Goal: Task Accomplishment & Management: Complete application form

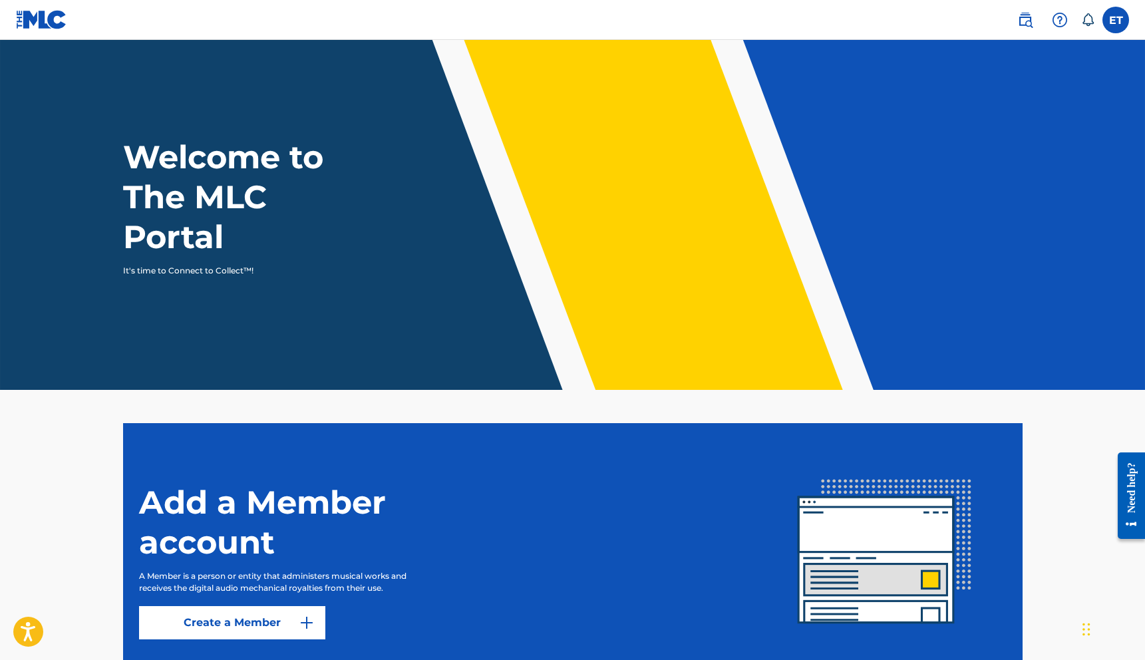
click at [1116, 22] on label at bounding box center [1116, 20] width 27 height 27
click at [1116, 20] on input "ET Eliot Thompson eliotthompsonmusic@gmail.com Notification Preferences Profile…" at bounding box center [1116, 20] width 0 height 0
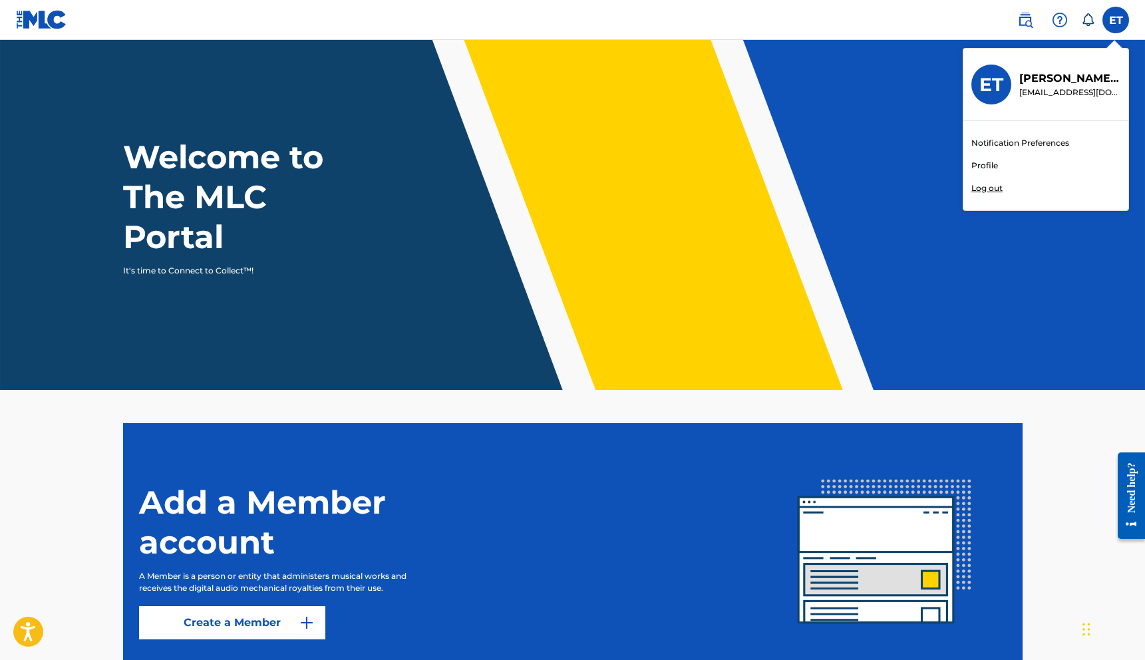
click at [983, 170] on link "Profile" at bounding box center [985, 166] width 27 height 12
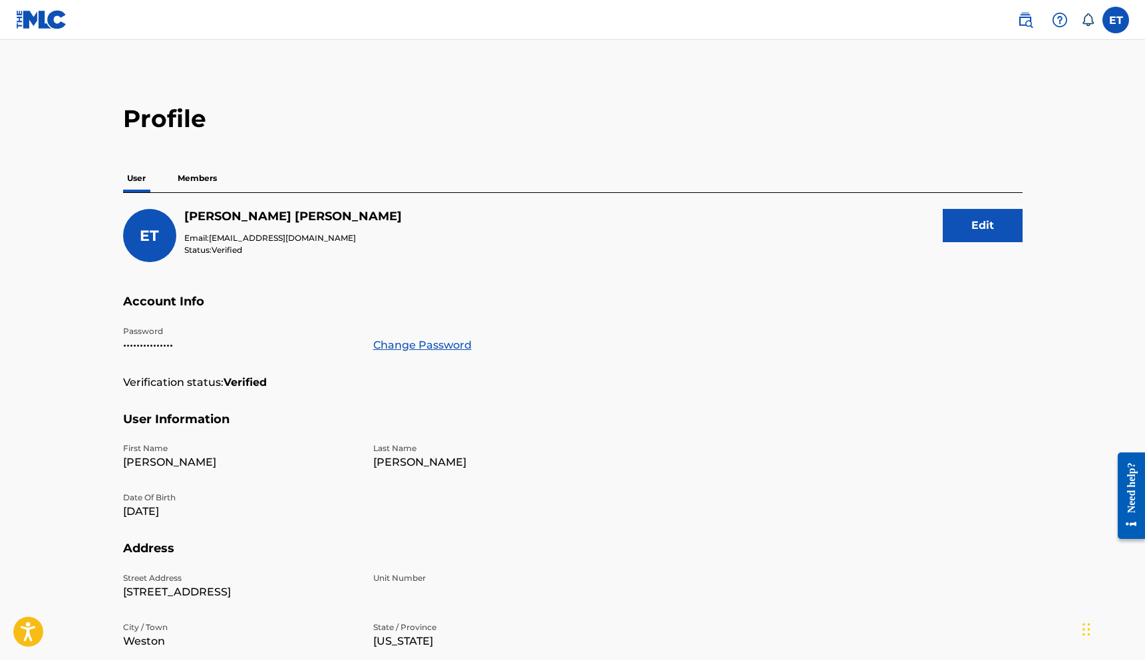
click at [182, 172] on p "Members" at bounding box center [197, 178] width 47 height 28
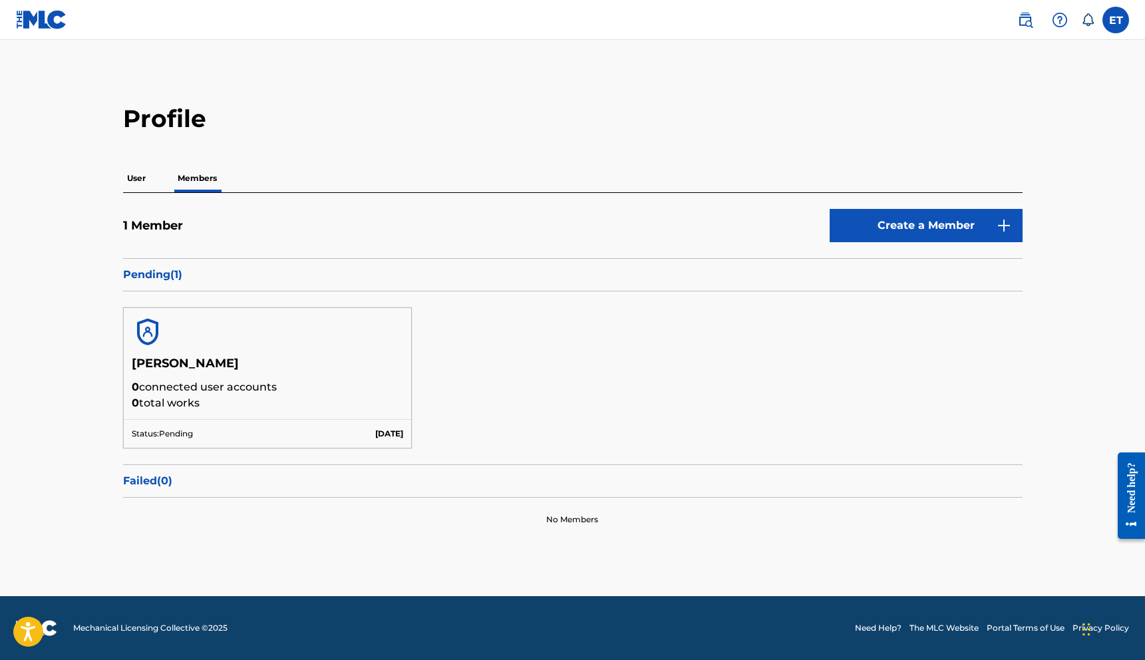
click at [137, 174] on p "User" at bounding box center [136, 178] width 27 height 28
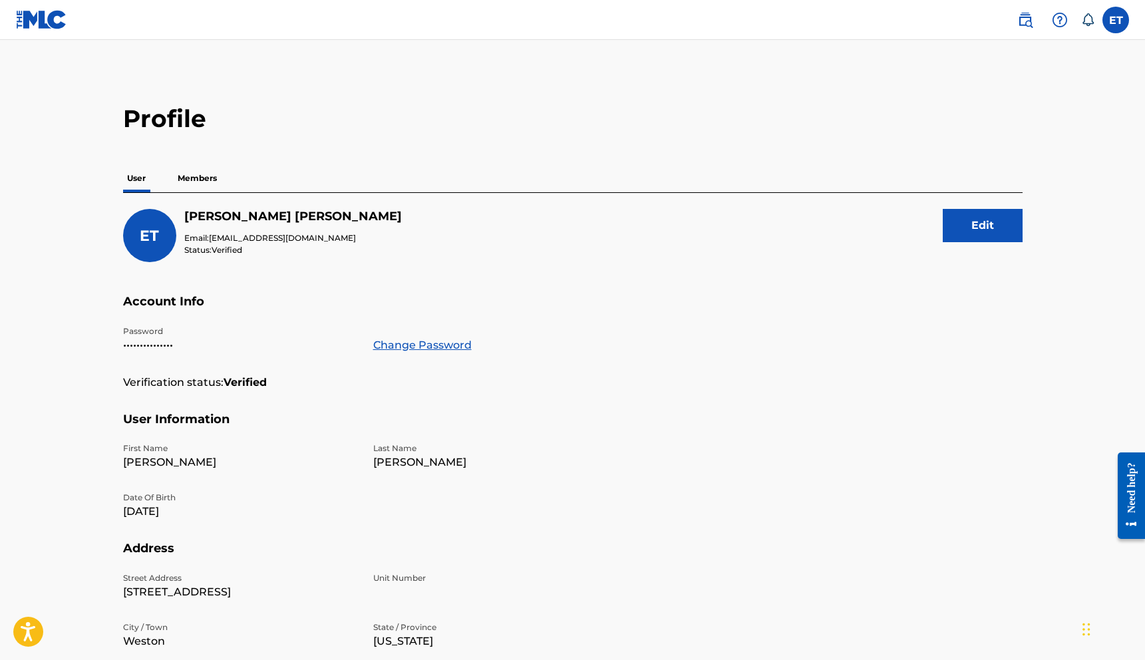
click at [32, 29] on img at bounding box center [41, 19] width 51 height 19
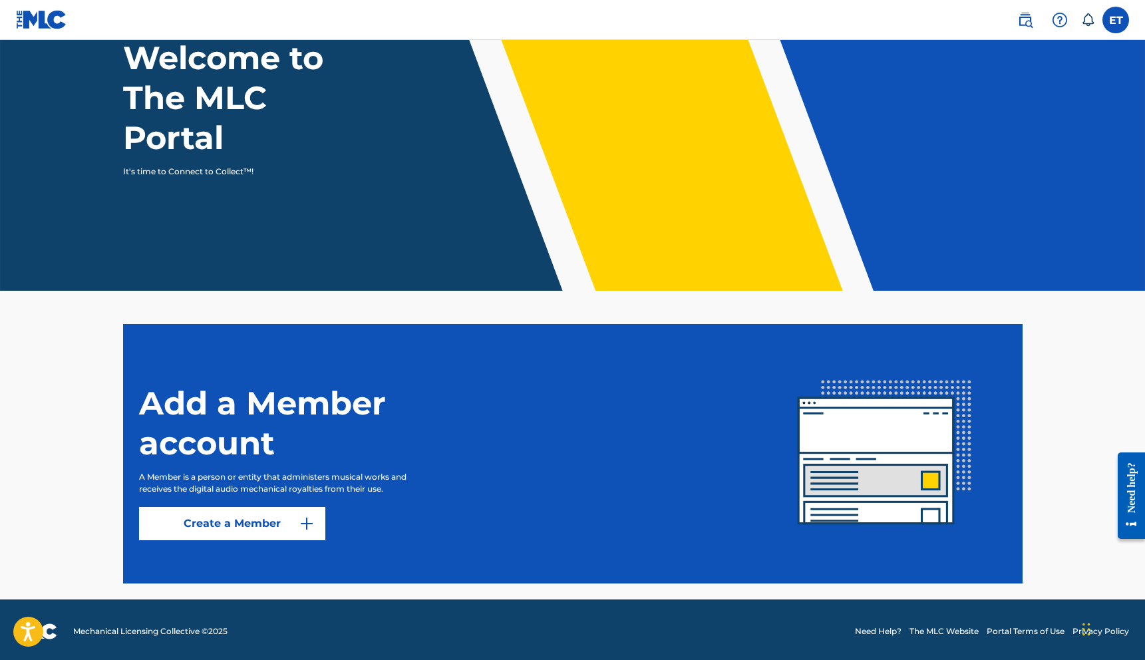
scroll to position [102, 0]
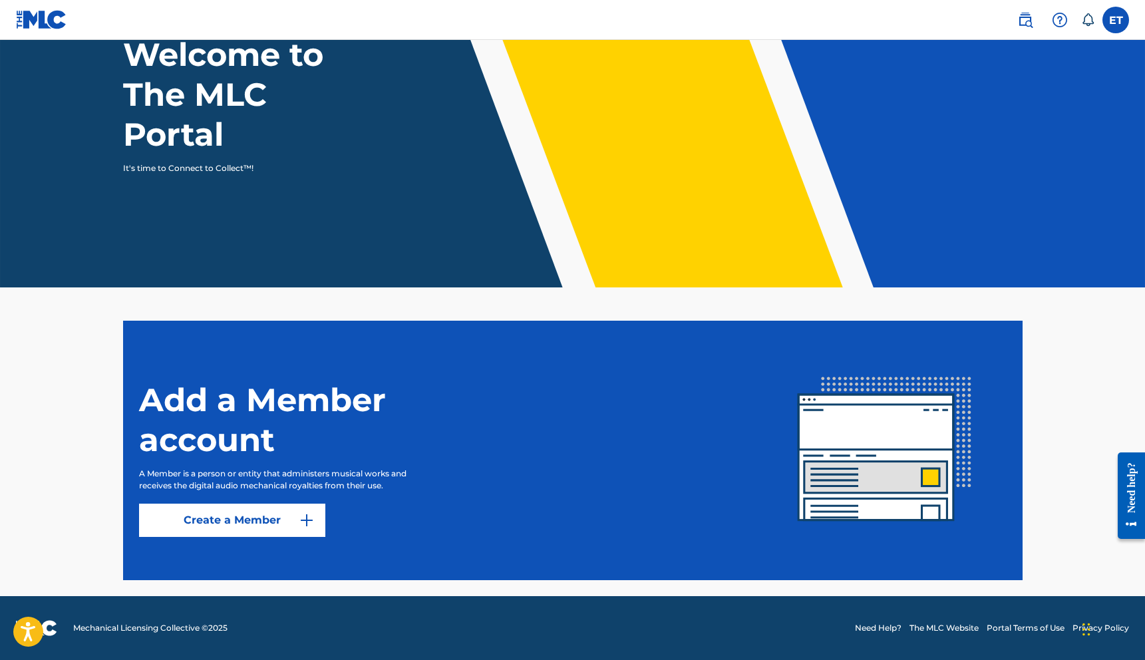
click at [1021, 32] on nav "ET ET [PERSON_NAME] [EMAIL_ADDRESS][DOMAIN_NAME] Notification Preferences Profi…" at bounding box center [572, 20] width 1145 height 40
click at [1025, 27] on img at bounding box center [1025, 20] width 16 height 16
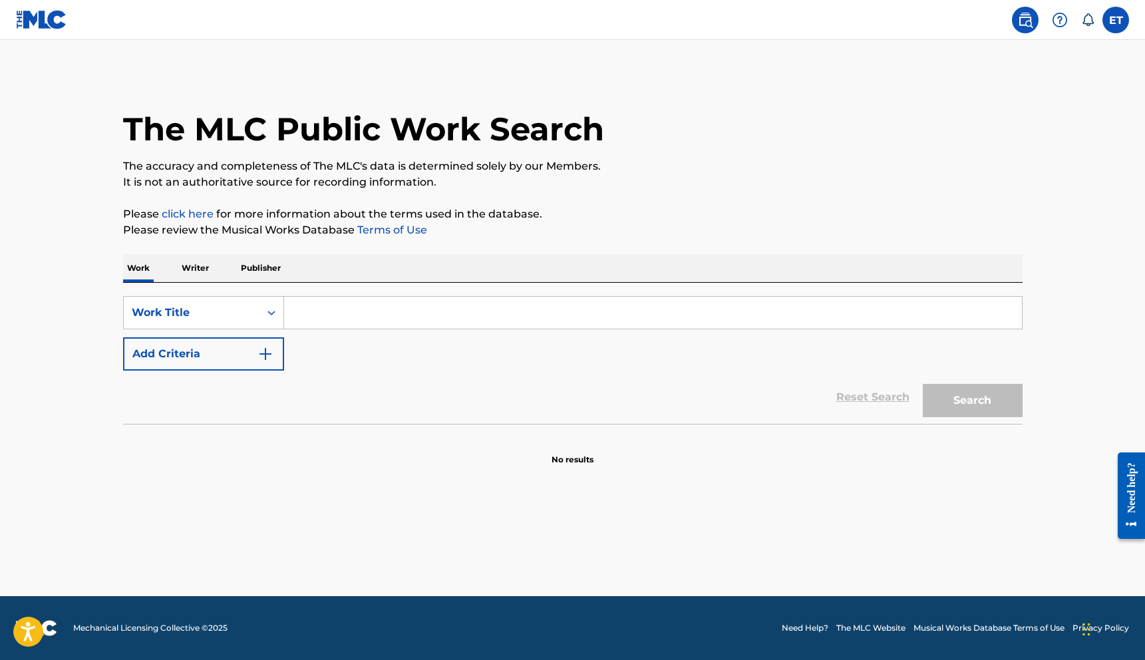
click at [311, 314] on input "Search Form" at bounding box center [653, 313] width 738 height 32
click at [200, 279] on p "Writer" at bounding box center [195, 268] width 35 height 28
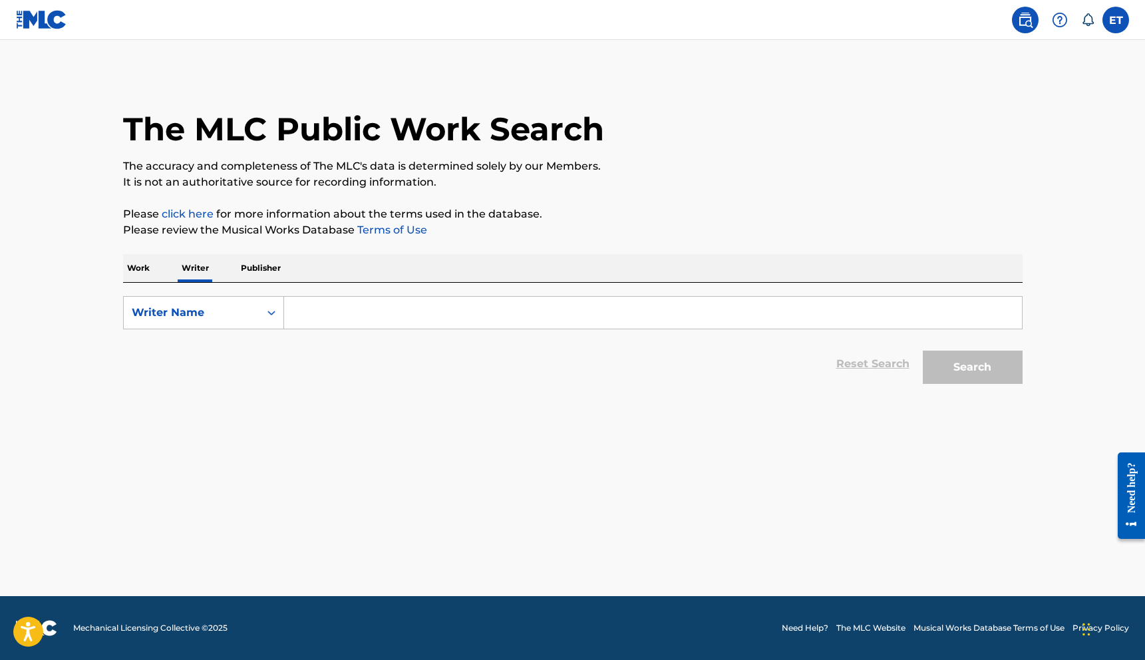
click at [300, 301] on input "Search Form" at bounding box center [653, 313] width 738 height 32
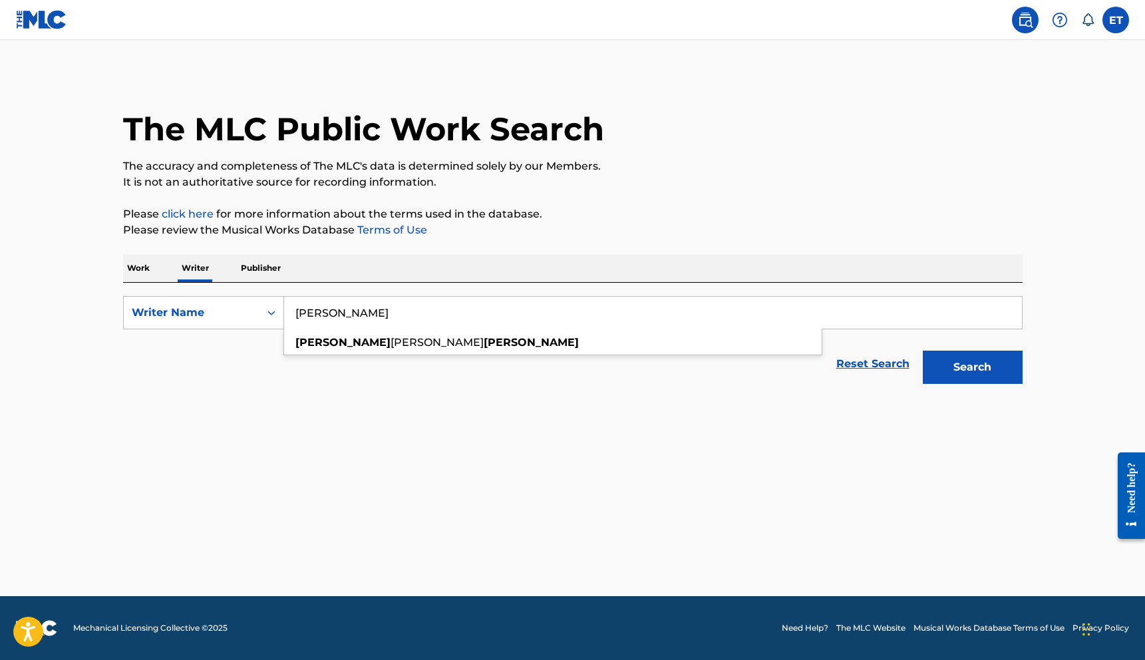
type input "eliot thompson"
click at [923, 351] on button "Search" at bounding box center [973, 367] width 100 height 33
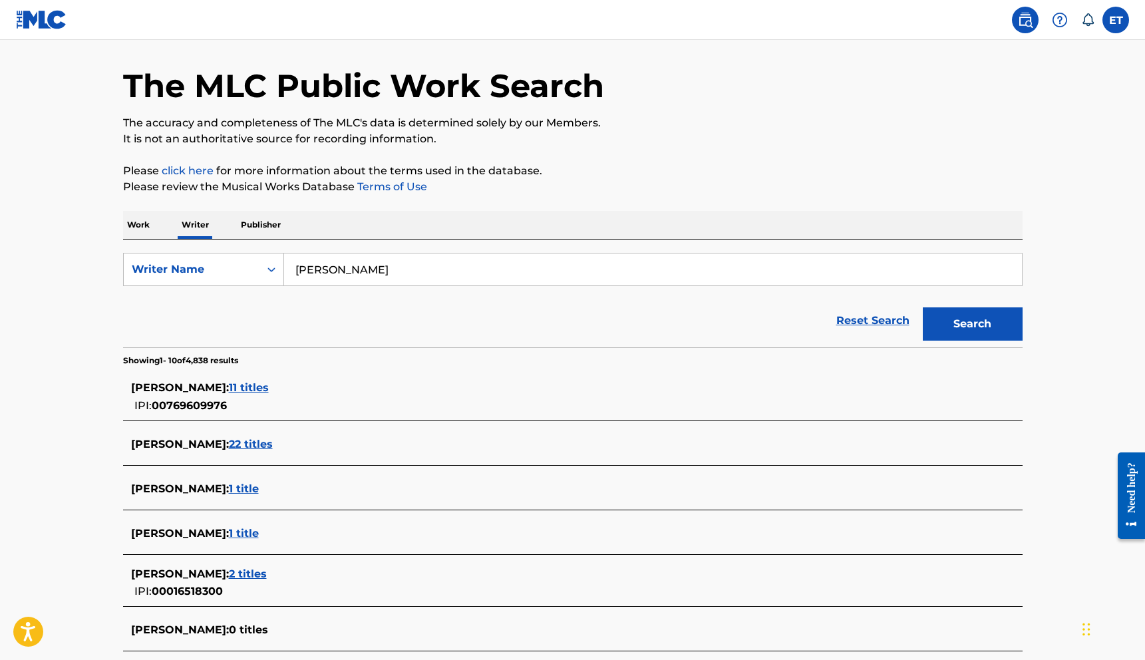
scroll to position [70, 0]
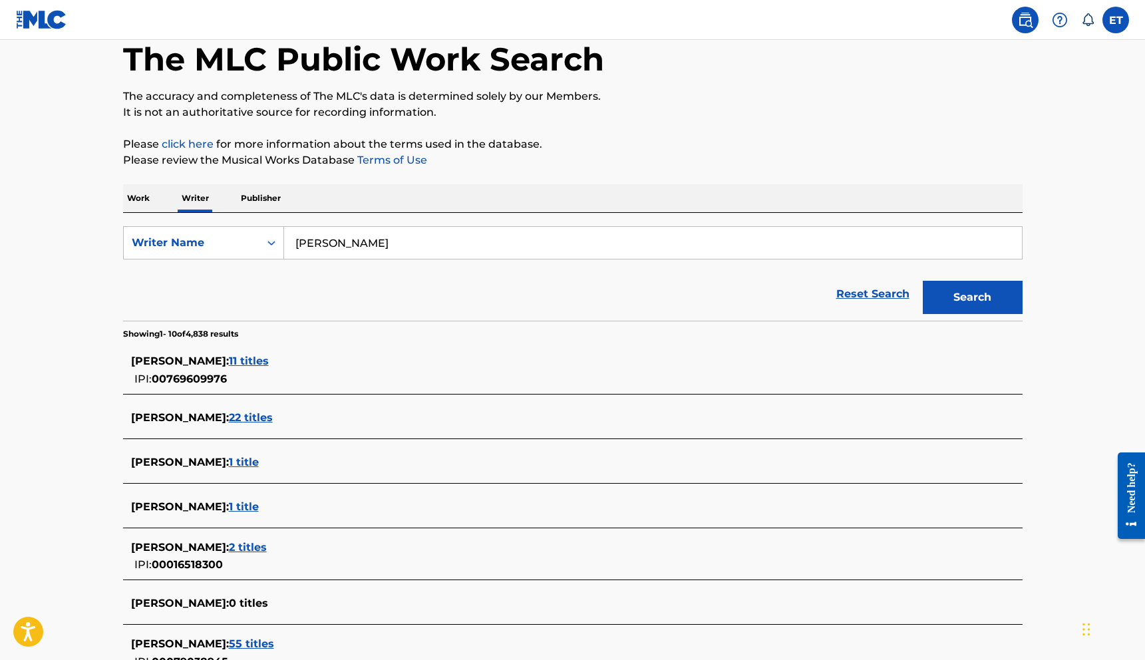
click at [138, 210] on p "Work" at bounding box center [138, 198] width 31 height 28
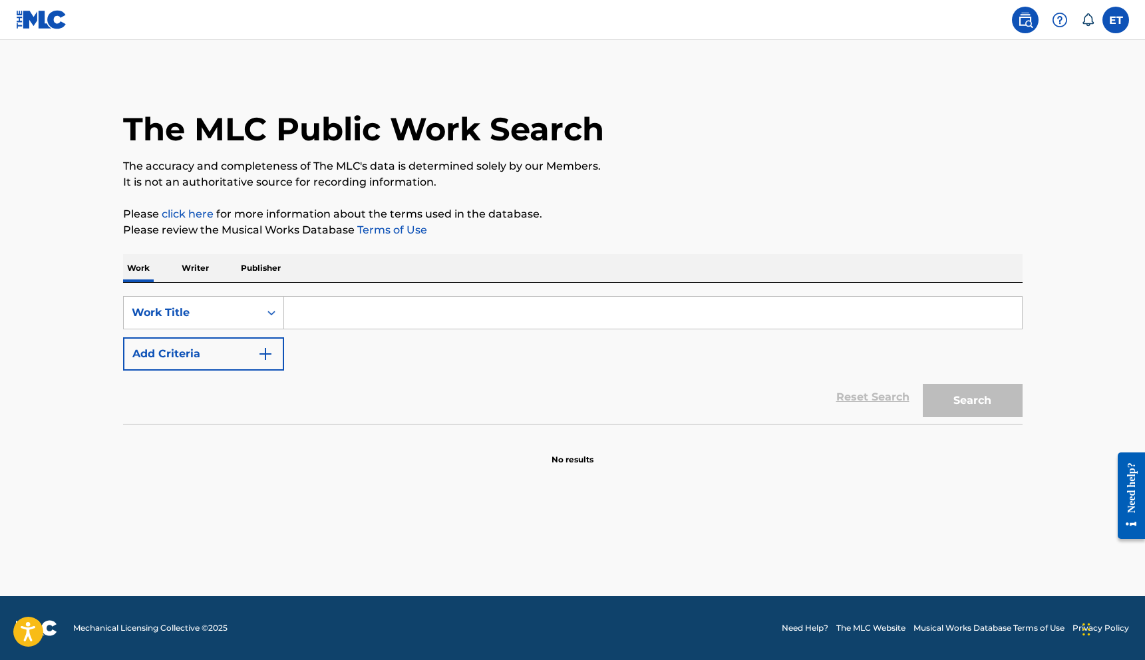
click at [258, 347] on img "Search Form" at bounding box center [266, 354] width 16 height 16
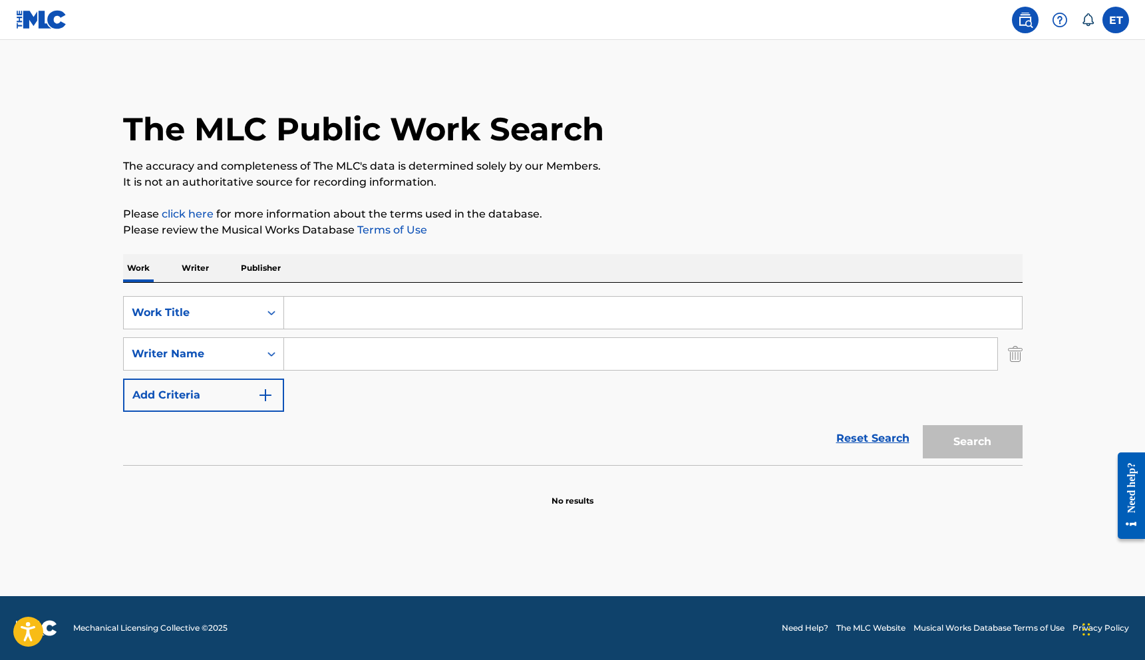
click at [266, 383] on button "Add Criteria" at bounding box center [203, 395] width 161 height 33
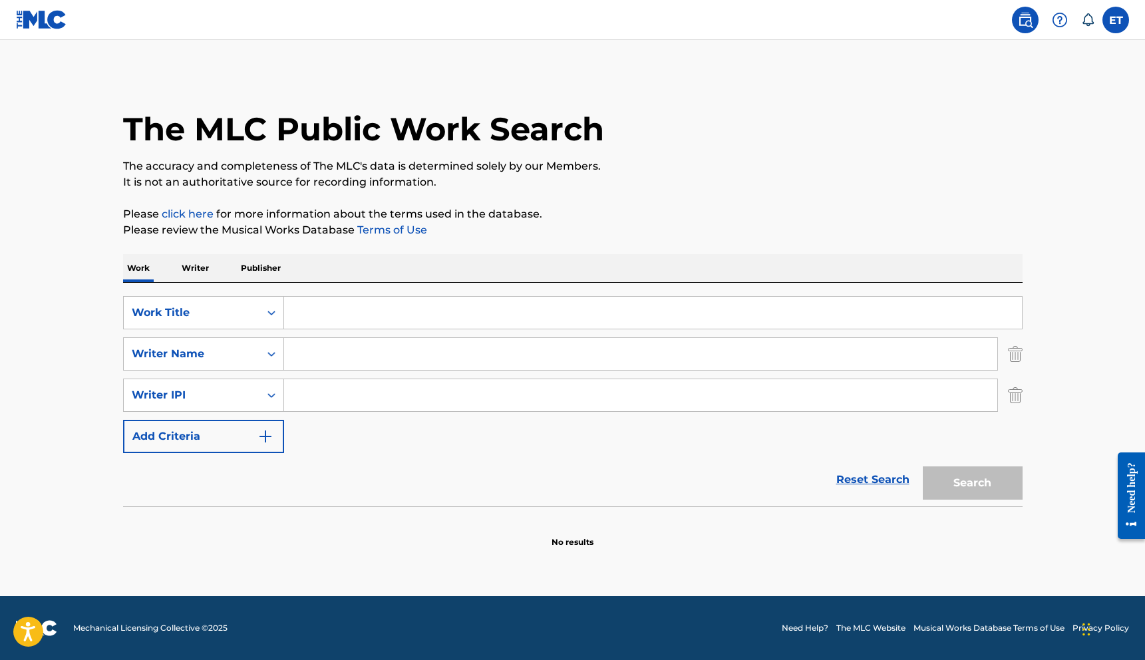
click at [346, 365] on input "Search Form" at bounding box center [640, 354] width 713 height 32
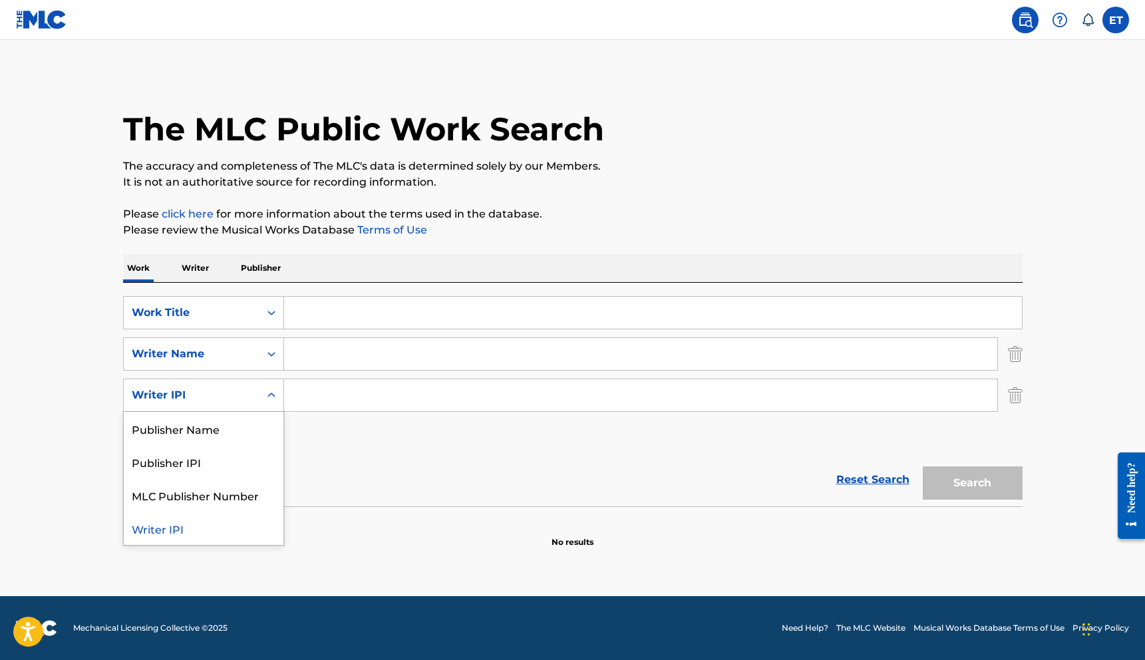
click at [277, 402] on div "Search Form" at bounding box center [272, 395] width 24 height 24
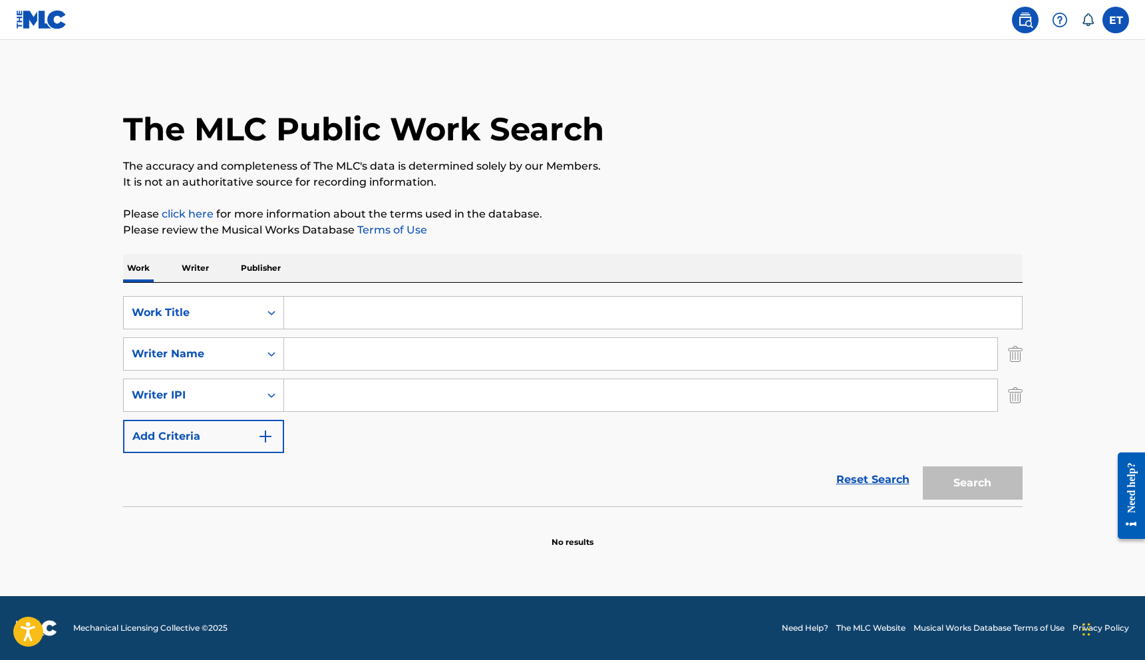
click at [277, 402] on div "Search Form" at bounding box center [272, 395] width 24 height 24
click at [240, 435] on button "Add Criteria" at bounding box center [203, 436] width 161 height 33
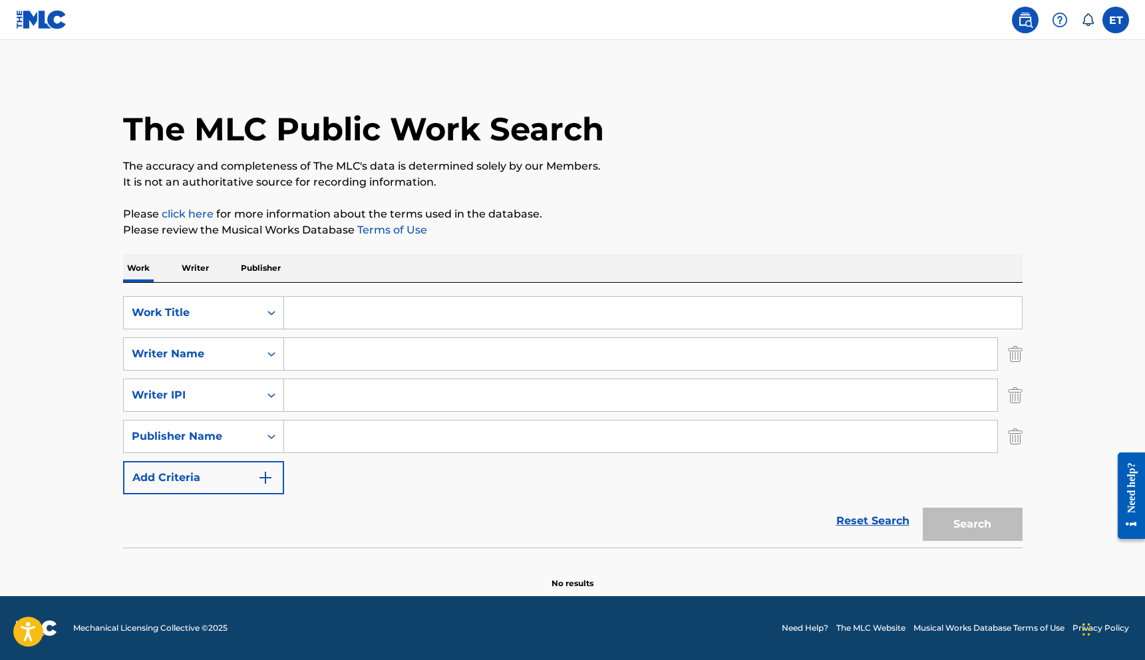
click at [245, 478] on button "Add Criteria" at bounding box center [203, 477] width 161 height 33
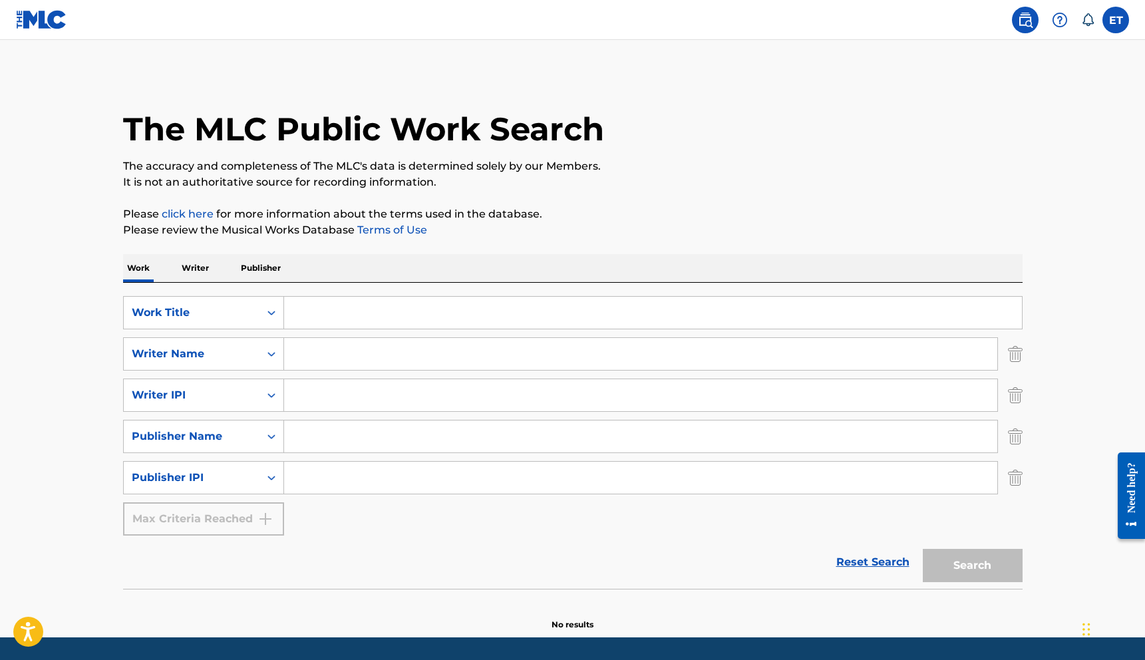
click at [234, 514] on div "Max Criteria Reached" at bounding box center [203, 518] width 161 height 33
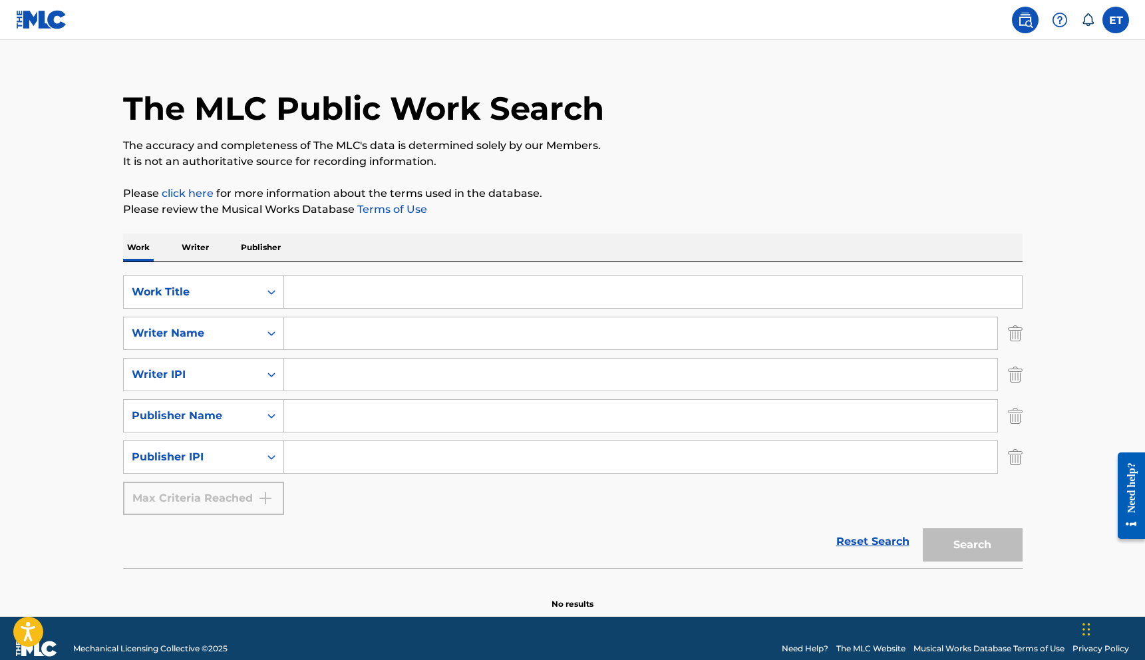
scroll to position [25, 0]
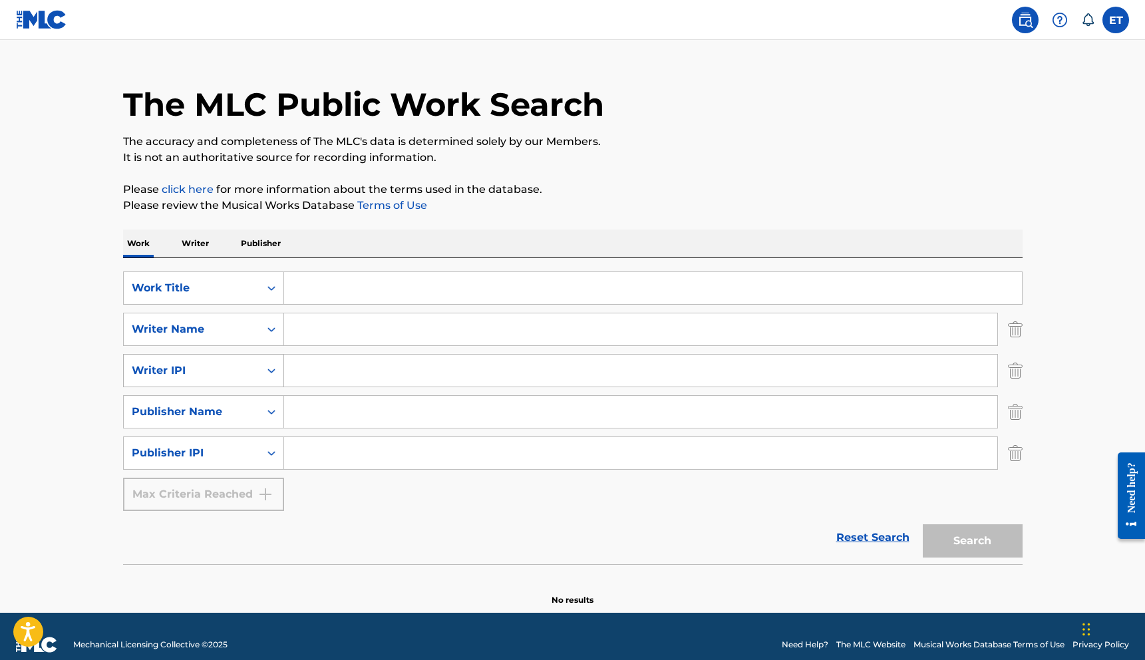
click at [235, 359] on div "Writer IPI" at bounding box center [192, 370] width 136 height 25
click at [236, 365] on div "Writer IPI" at bounding box center [192, 371] width 120 height 16
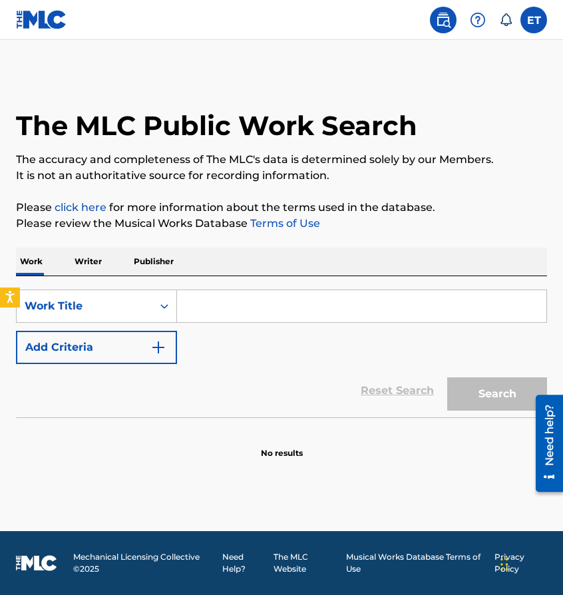
click at [144, 351] on button "Add Criteria" at bounding box center [96, 347] width 161 height 33
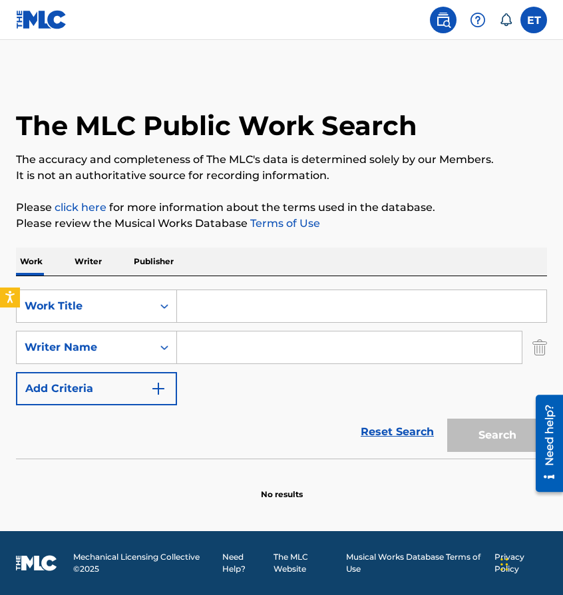
click at [155, 393] on img "Search Form" at bounding box center [158, 389] width 16 height 16
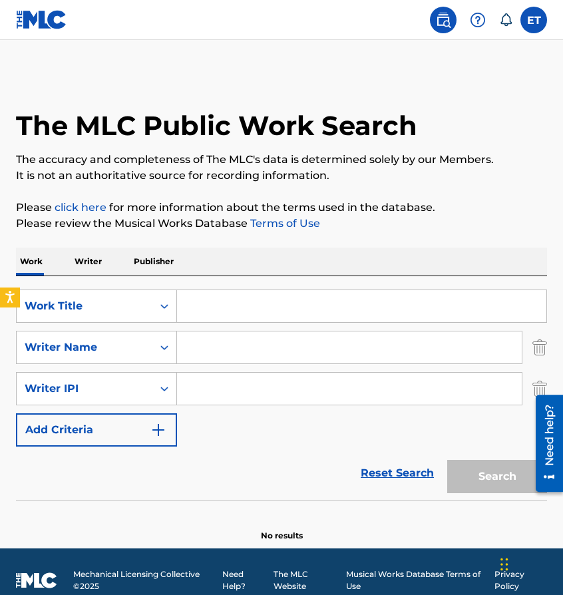
click at [157, 445] on button "Add Criteria" at bounding box center [96, 429] width 161 height 33
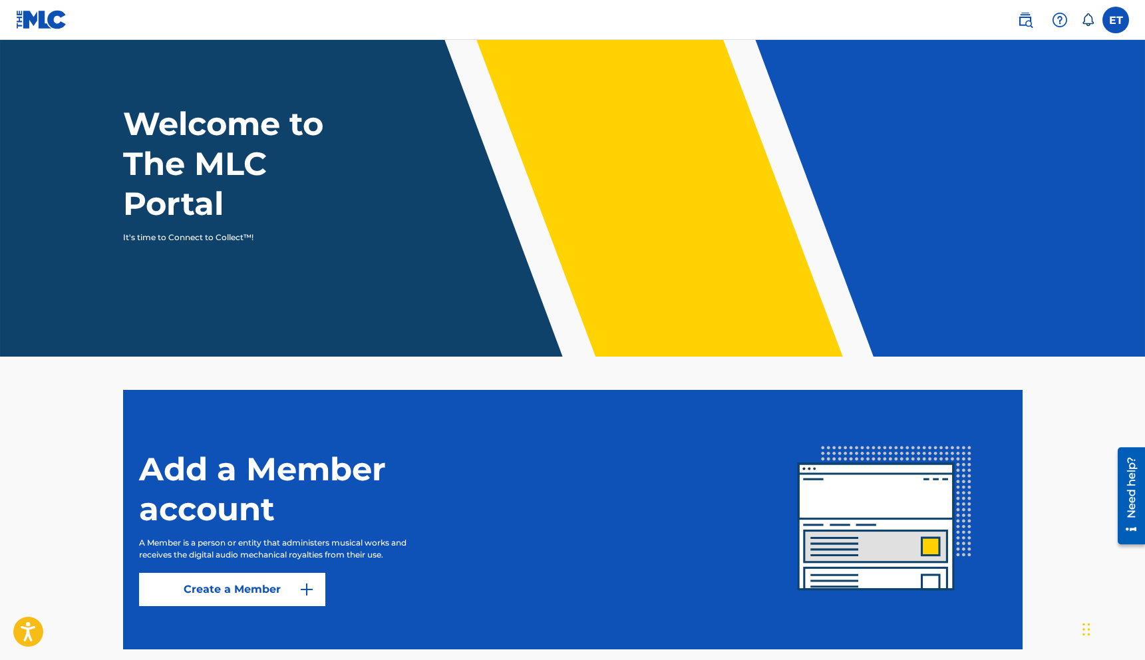
scroll to position [102, 0]
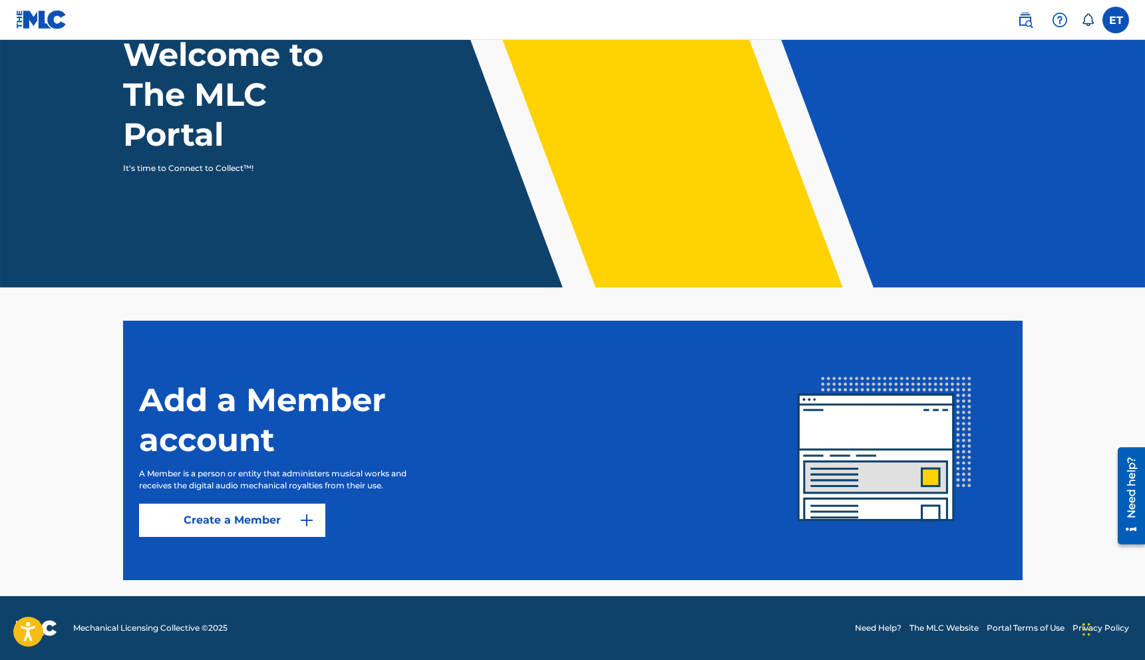
click at [1032, 21] on img at bounding box center [1025, 20] width 16 height 16
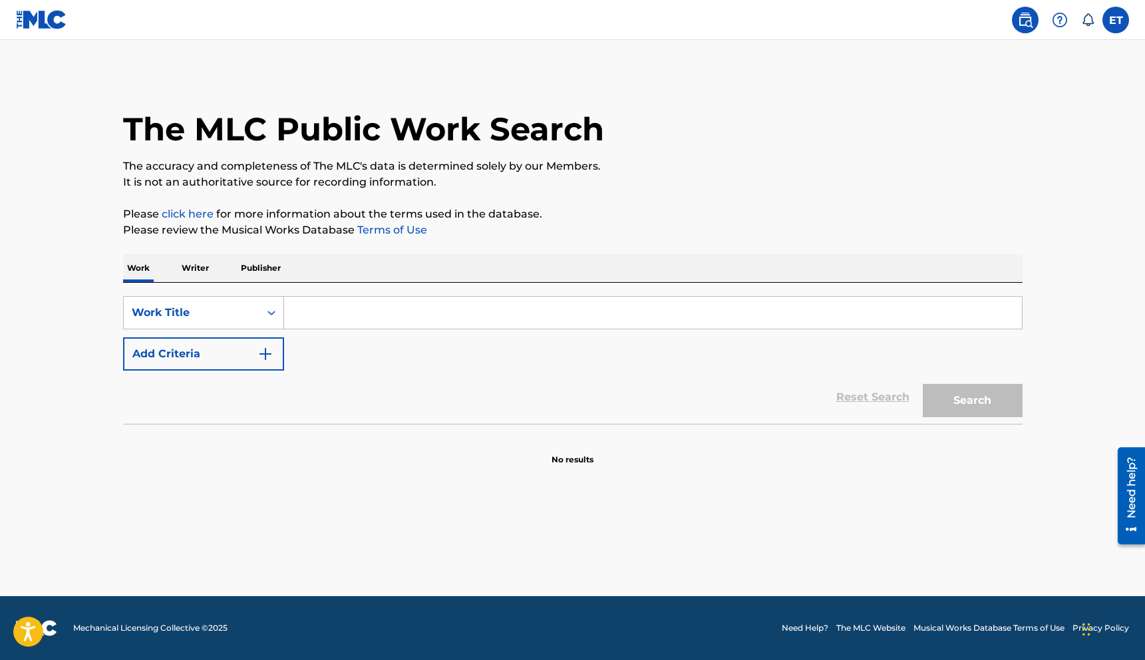
click at [32, 26] on img at bounding box center [41, 19] width 51 height 19
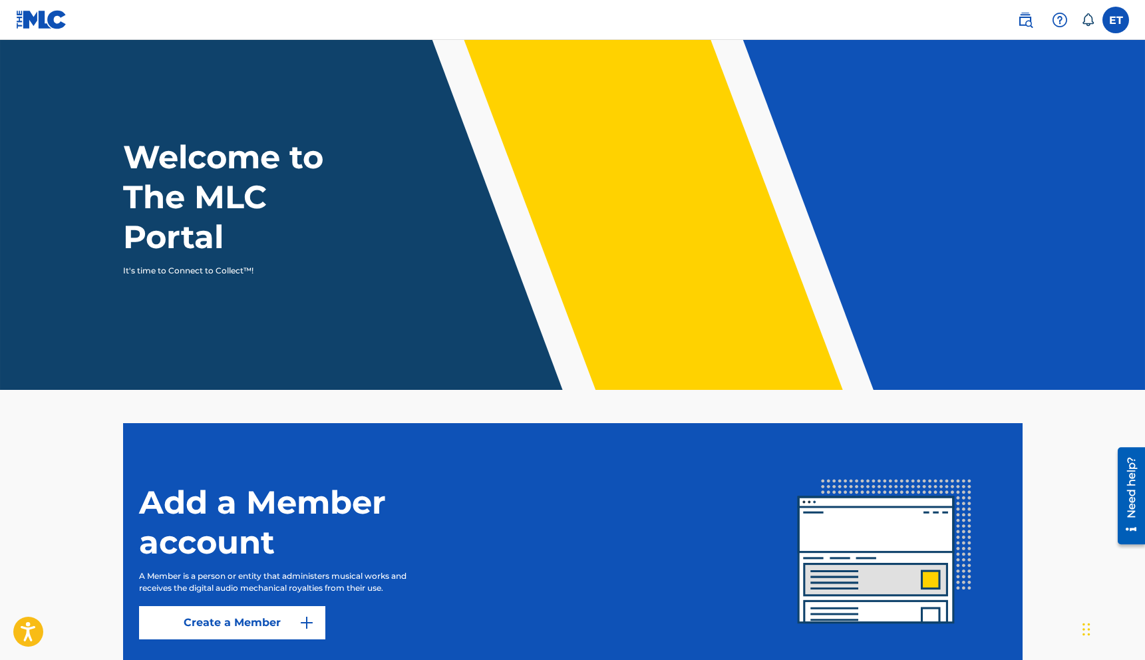
click at [242, 268] on p "It's time to Connect to Collect™!" at bounding box center [238, 271] width 231 height 12
click at [1120, 19] on label at bounding box center [1116, 20] width 27 height 27
click at [1116, 20] on input "ET [PERSON_NAME] [EMAIL_ADDRESS][DOMAIN_NAME] Notification Preferences Profile …" at bounding box center [1116, 20] width 0 height 0
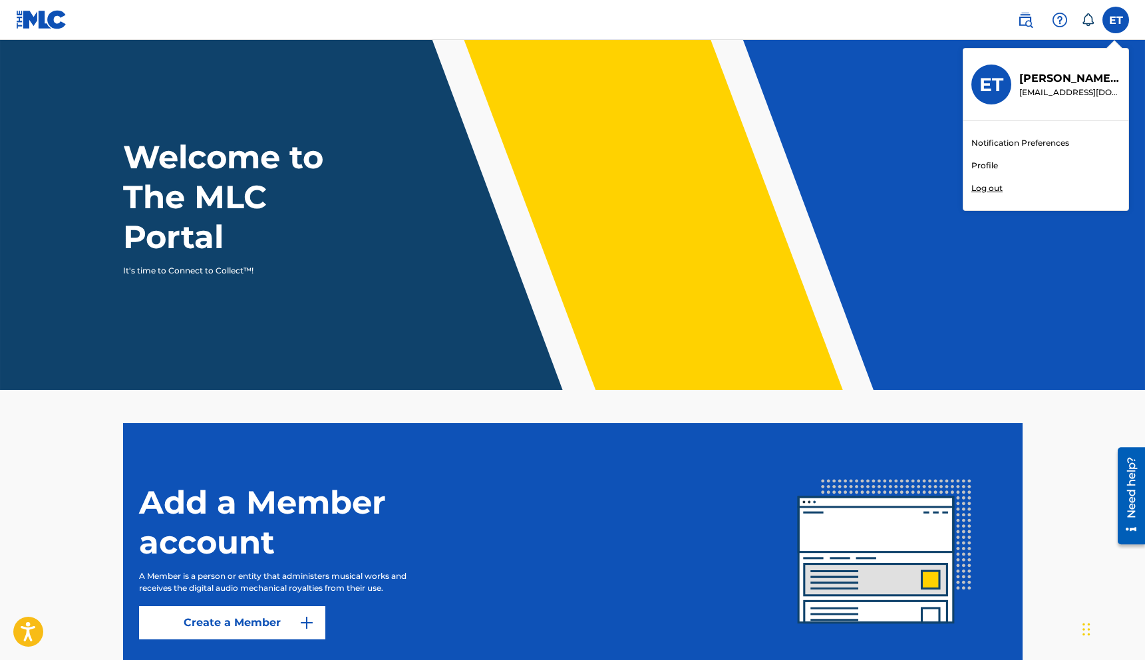
click at [986, 161] on link "Profile" at bounding box center [985, 166] width 27 height 12
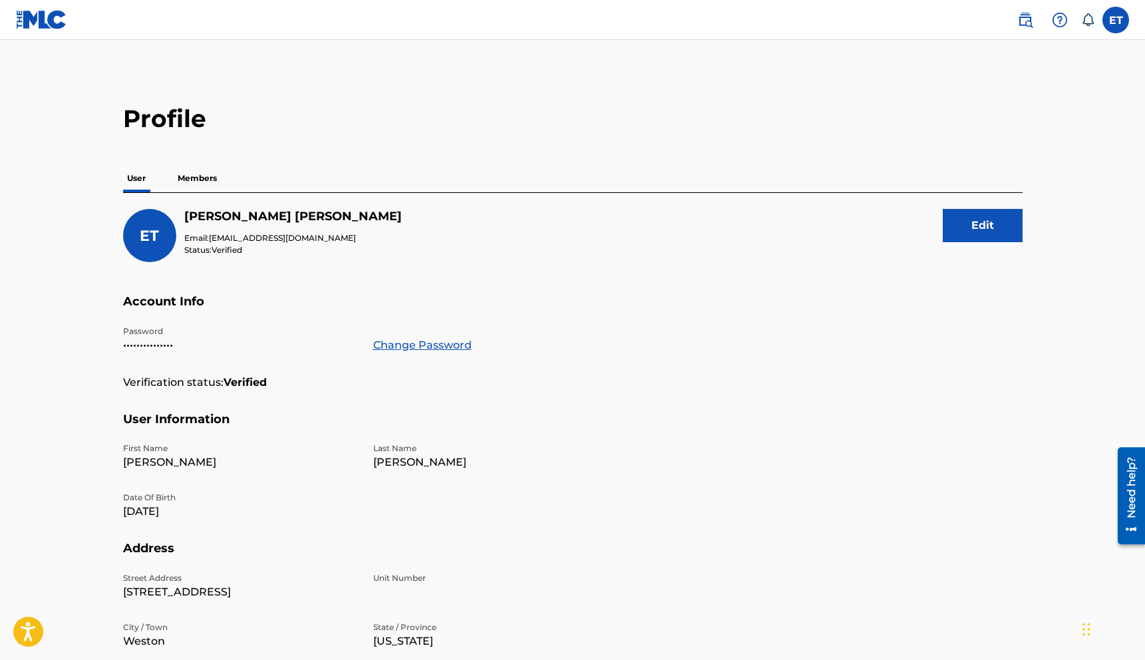
click at [1000, 3] on nav "ET ET [PERSON_NAME] [EMAIL_ADDRESS][DOMAIN_NAME] Notification Preferences Profi…" at bounding box center [572, 20] width 1145 height 40
click at [43, 12] on img at bounding box center [41, 19] width 51 height 19
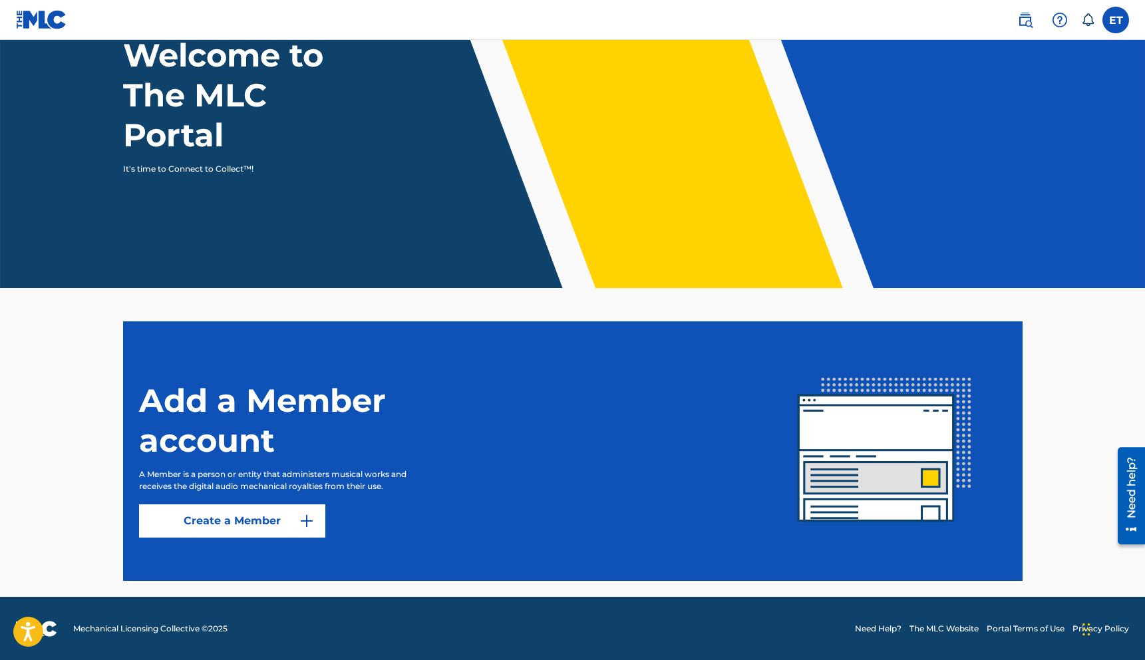
scroll to position [102, 0]
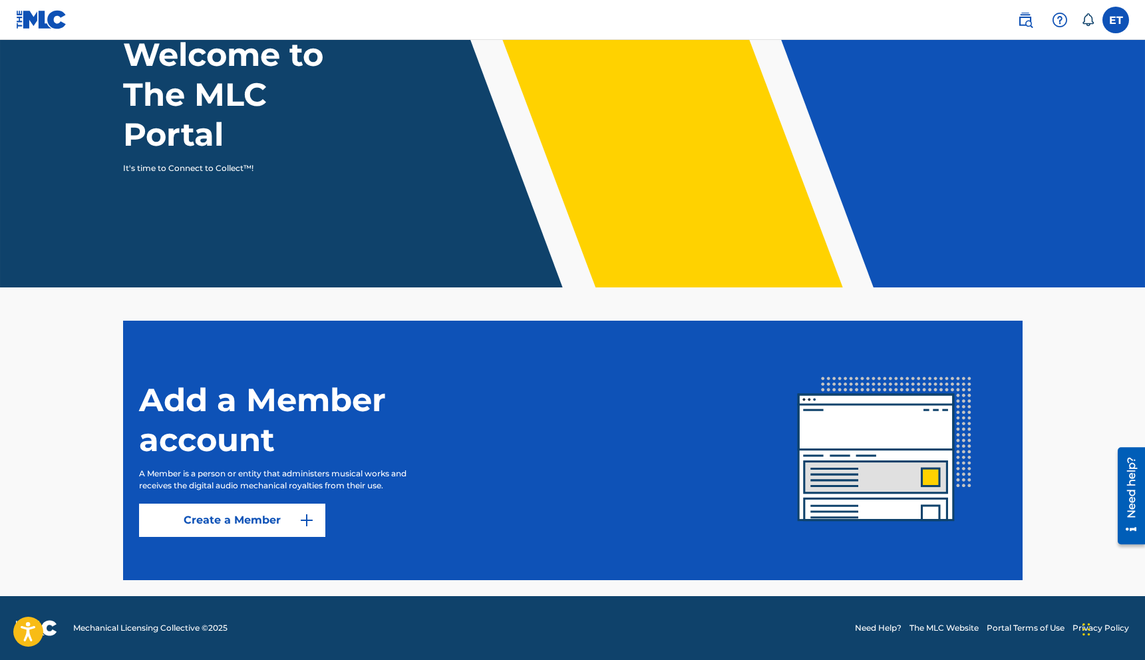
click at [39, 34] on link at bounding box center [41, 19] width 51 height 39
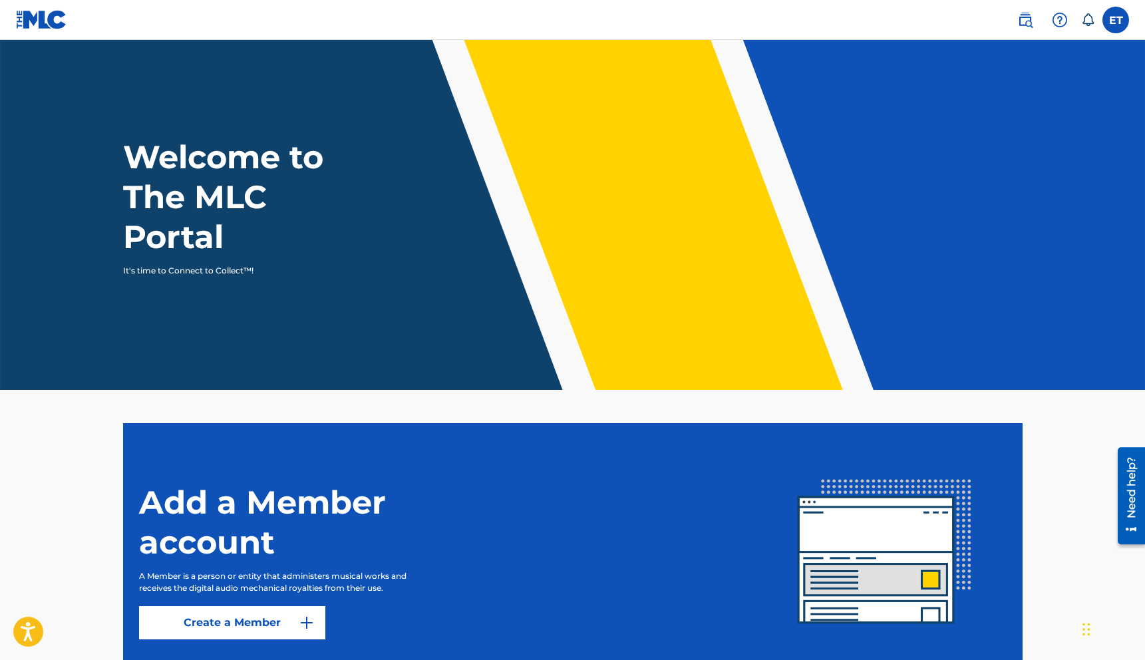
click at [1135, 31] on nav "ET ET [PERSON_NAME] [EMAIL_ADDRESS][DOMAIN_NAME] Notification Preferences Profi…" at bounding box center [572, 20] width 1145 height 40
click at [1109, 23] on label at bounding box center [1116, 20] width 27 height 27
click at [1116, 20] on input "ET [PERSON_NAME] [EMAIL_ADDRESS][DOMAIN_NAME] Notification Preferences Profile …" at bounding box center [1116, 20] width 0 height 0
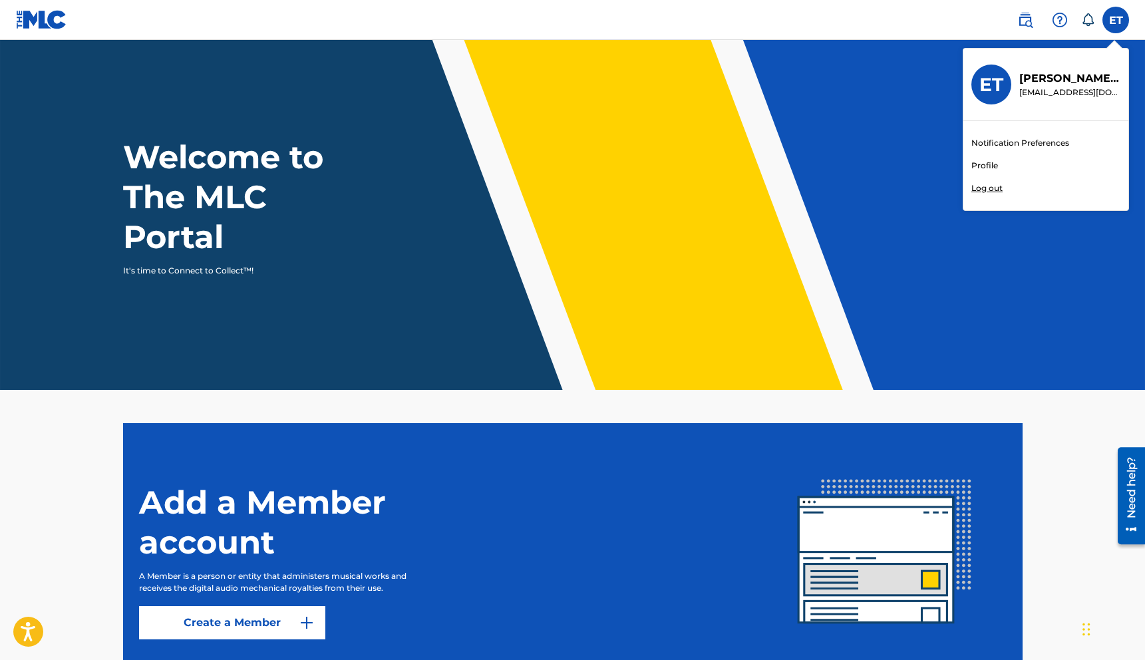
click at [1035, 27] on link at bounding box center [1025, 20] width 27 height 27
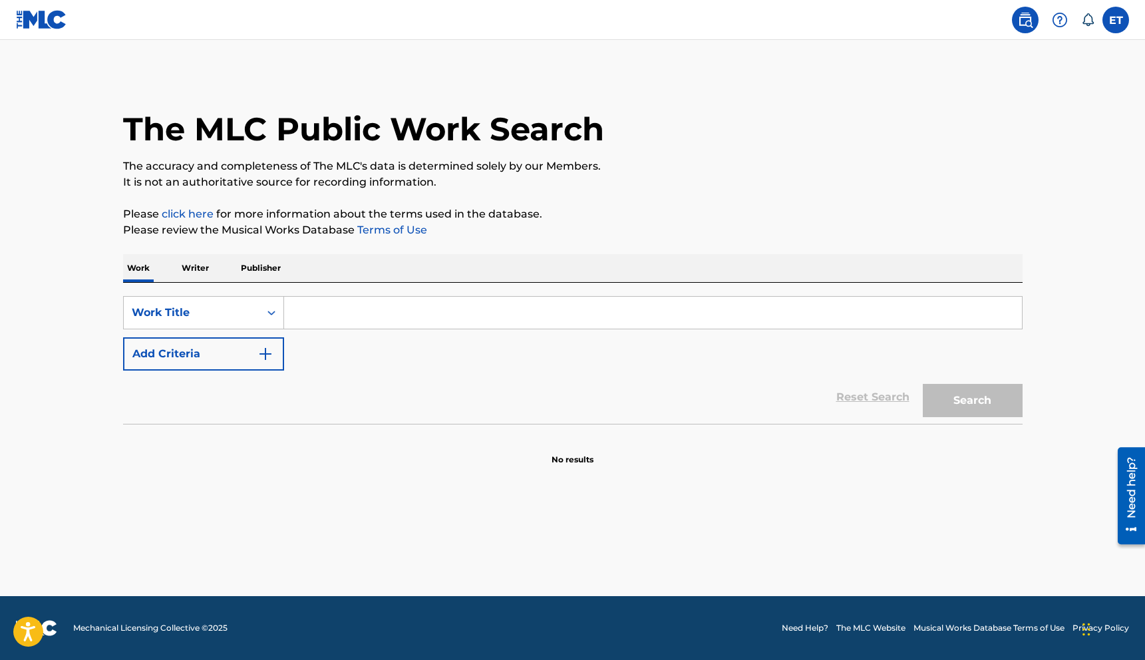
click at [183, 208] on link "click here" at bounding box center [188, 214] width 52 height 13
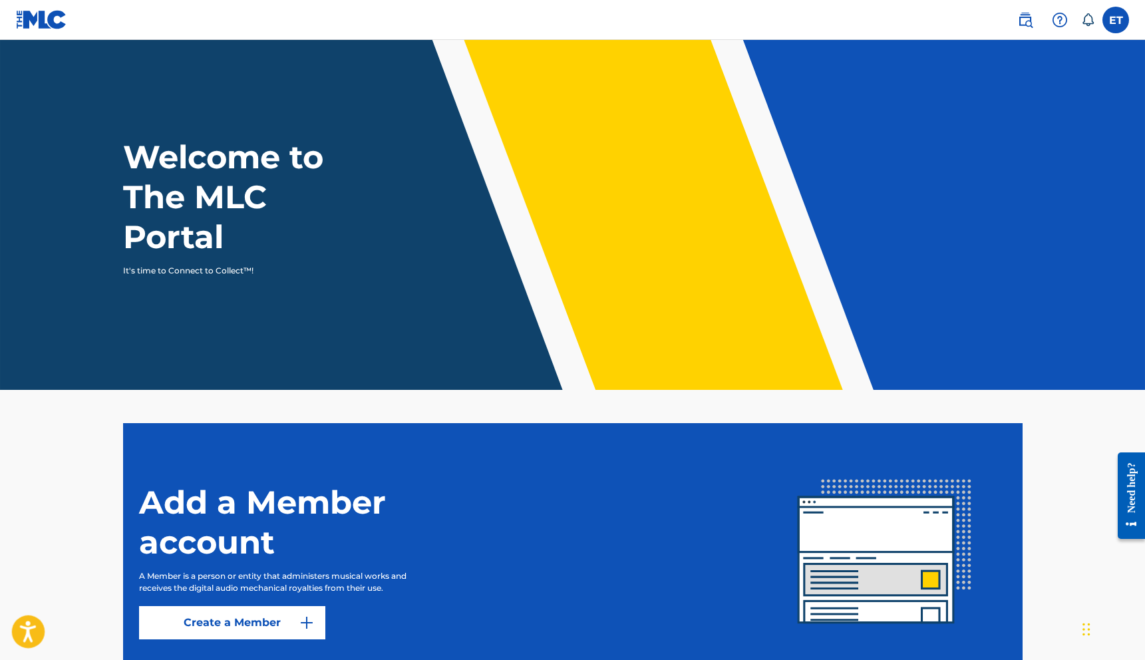
click at [28, 631] on icon "Open accessiBe: accessibility options, statement and help" at bounding box center [28, 633] width 16 height 17
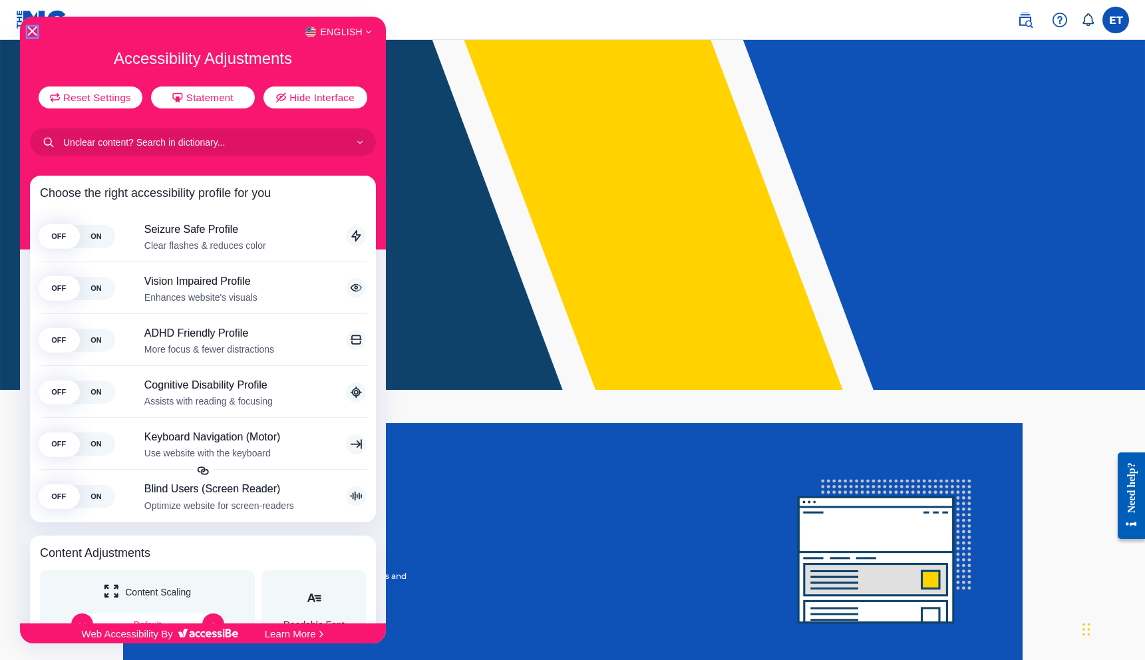
click at [35, 29] on icon "Close Accessibility Interface" at bounding box center [31, 31] width 9 height 9
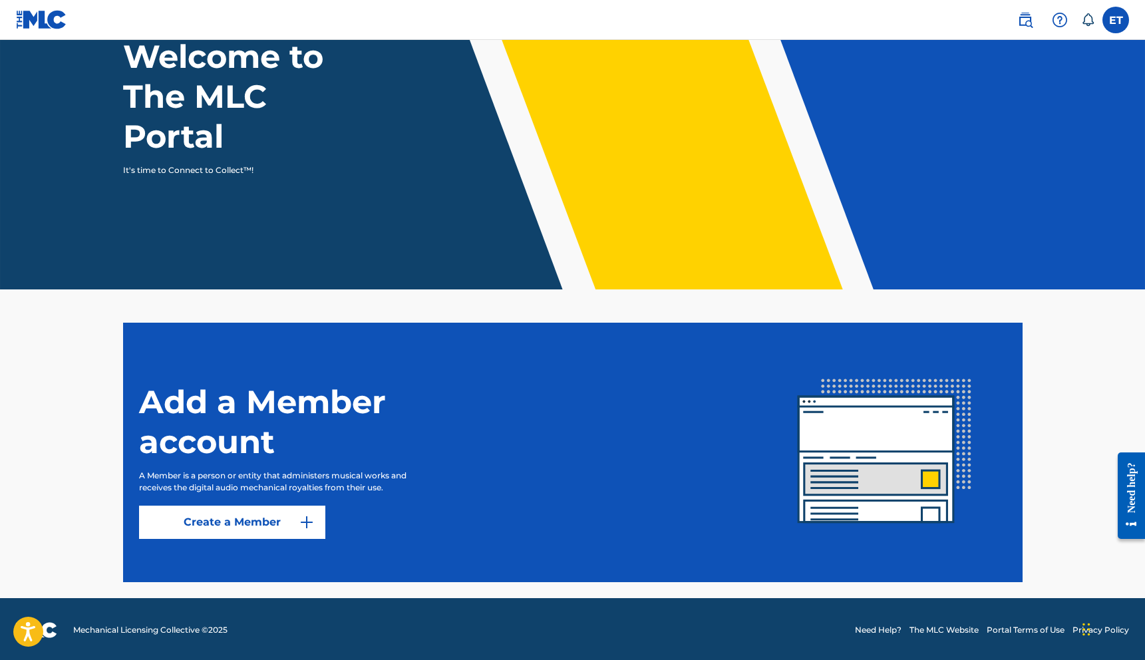
scroll to position [102, 0]
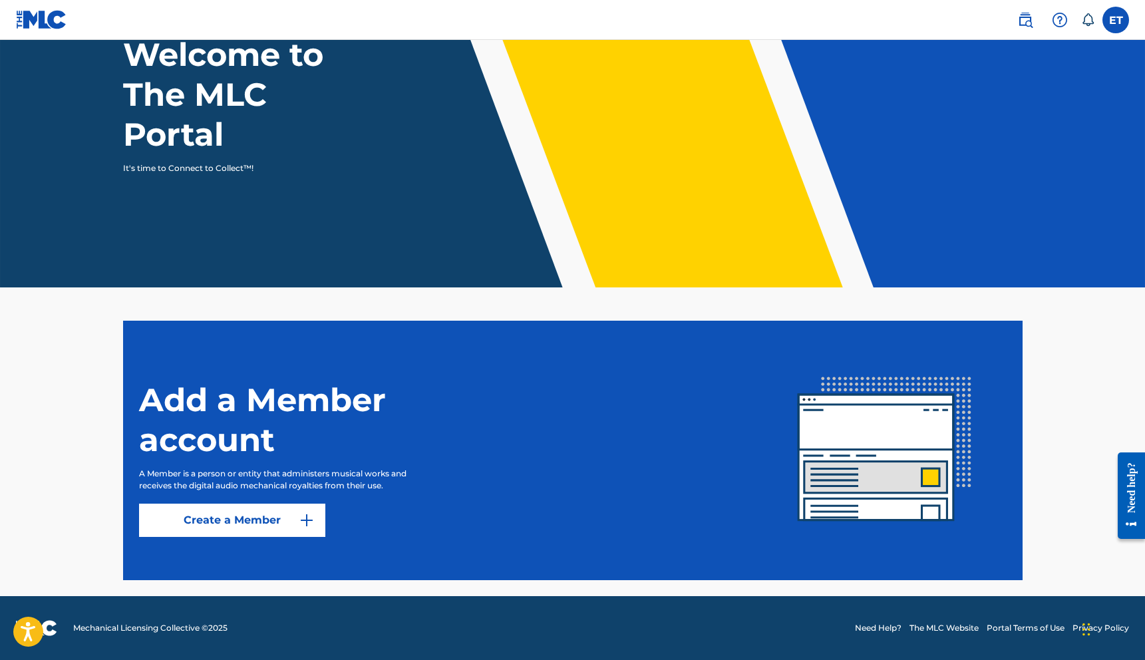
click at [252, 532] on link "Create a Member" at bounding box center [232, 520] width 186 height 33
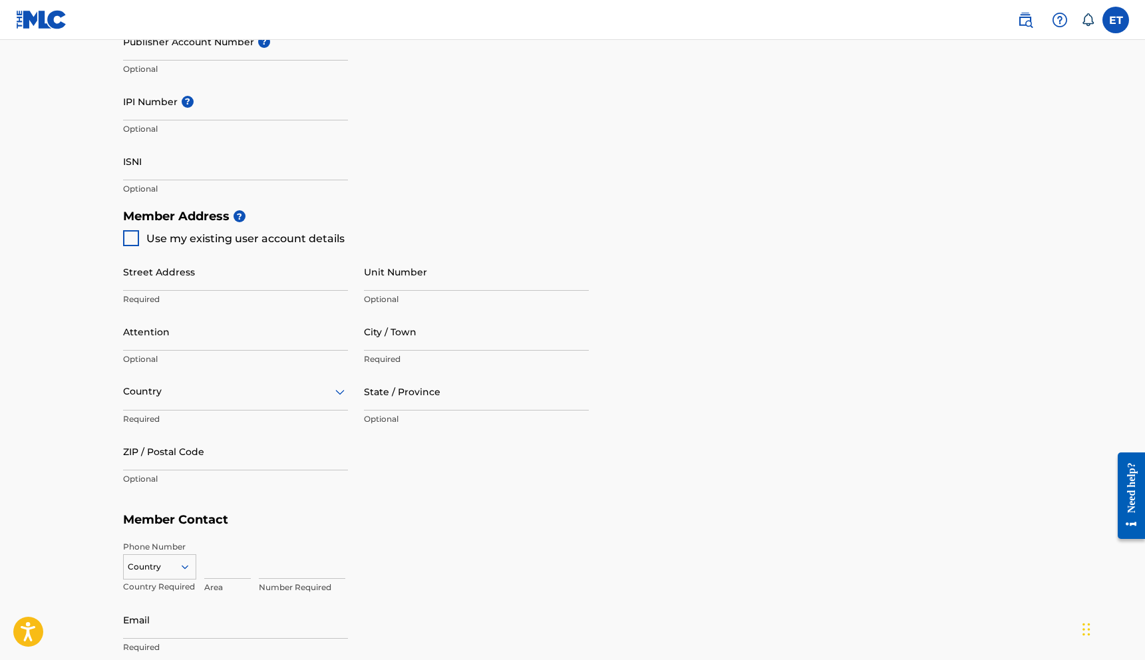
scroll to position [278, 0]
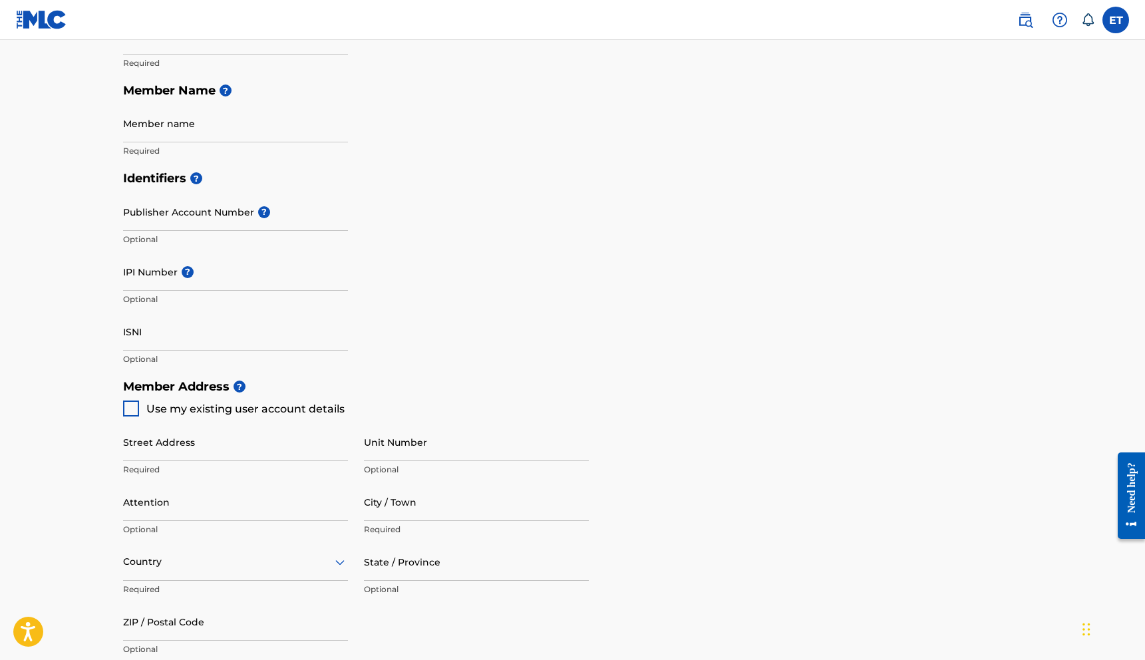
click at [35, 6] on link at bounding box center [41, 19] width 51 height 39
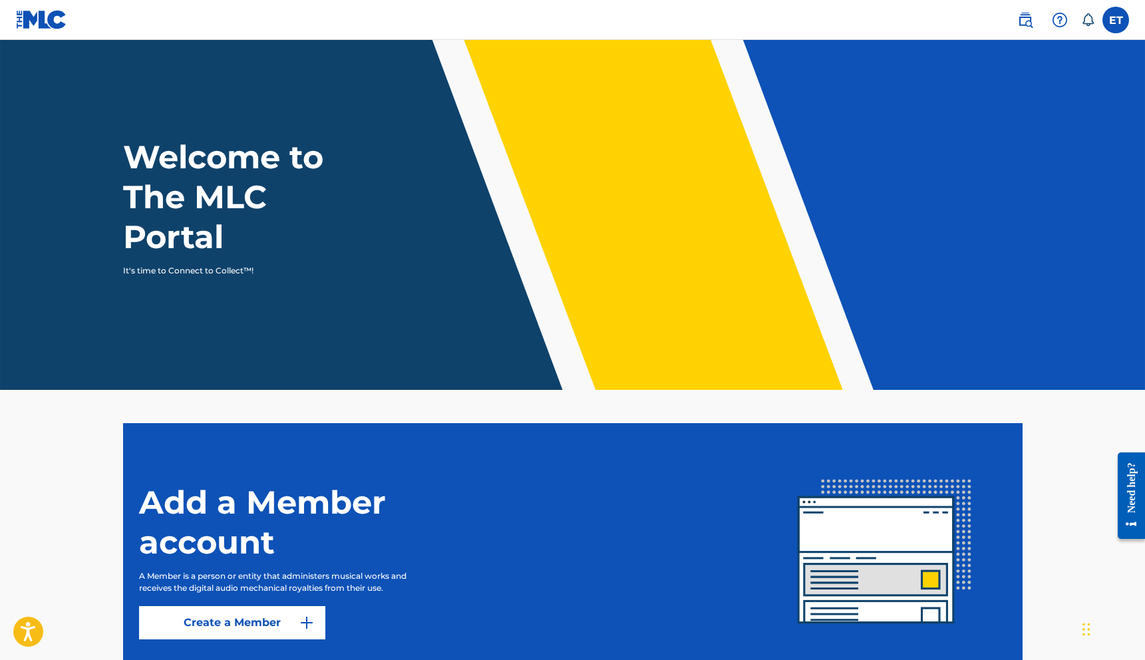
click at [0, 34] on nav "ET ET [PERSON_NAME] [EMAIL_ADDRESS][DOMAIN_NAME] Notification Preferences Profi…" at bounding box center [572, 20] width 1145 height 40
click at [1127, 25] on label at bounding box center [1116, 20] width 27 height 27
click at [1116, 20] on input "ET [PERSON_NAME] [EMAIL_ADDRESS][DOMAIN_NAME] Notification Preferences Profile …" at bounding box center [1116, 20] width 0 height 0
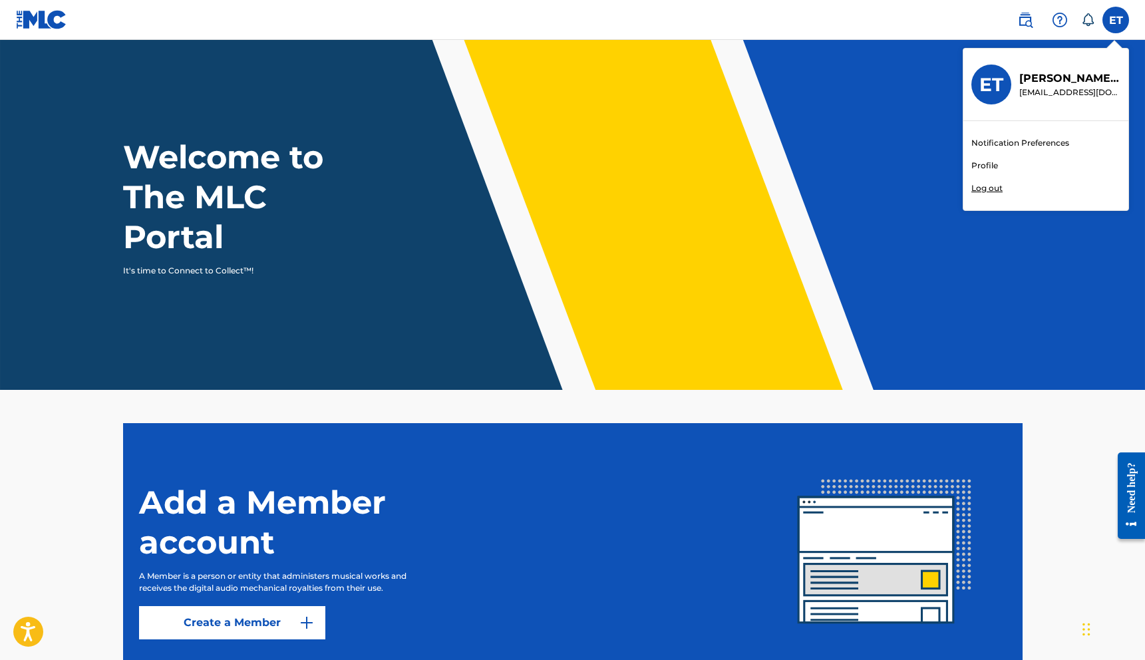
click at [983, 168] on link "Profile" at bounding box center [985, 166] width 27 height 12
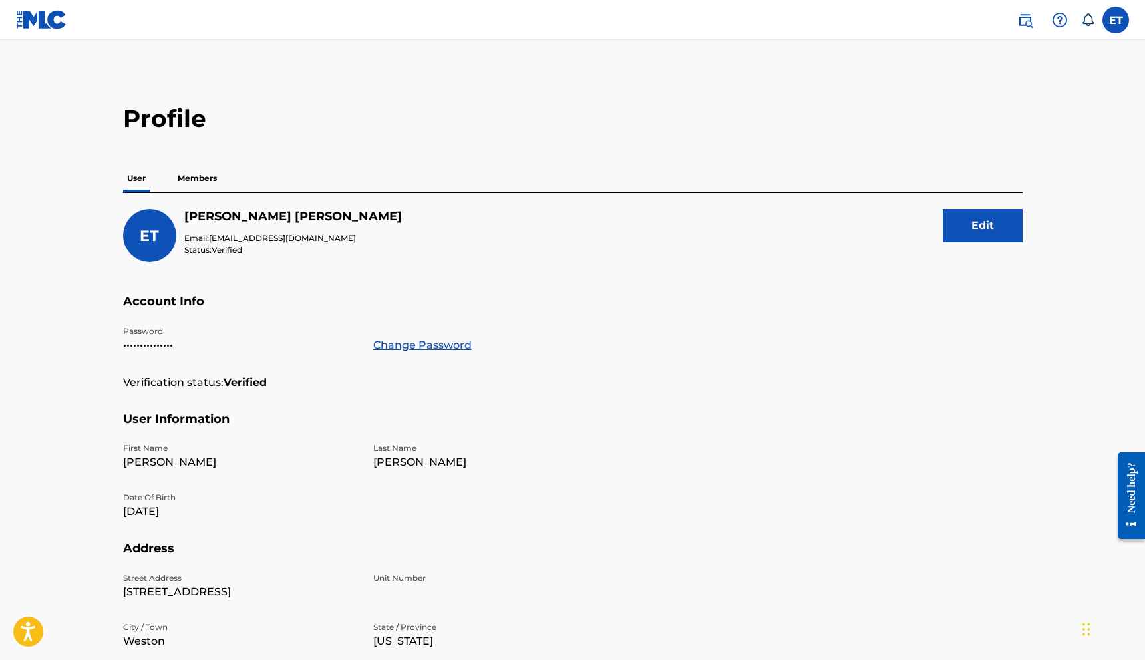
click at [182, 177] on p "Members" at bounding box center [197, 178] width 47 height 28
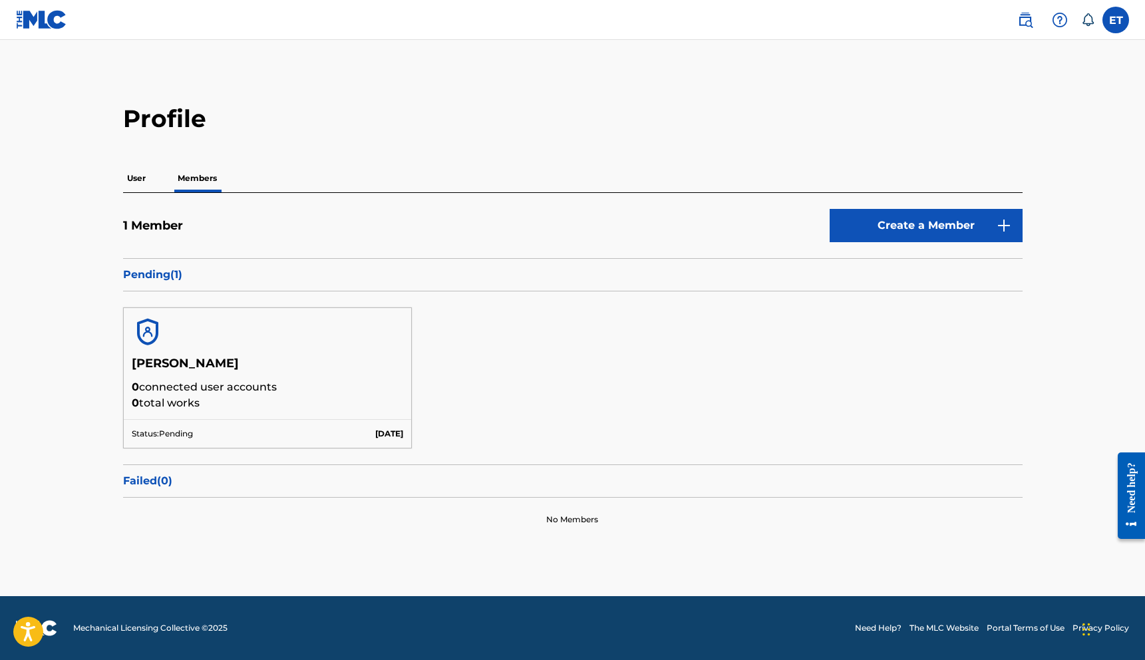
click at [141, 188] on p "User" at bounding box center [136, 178] width 27 height 28
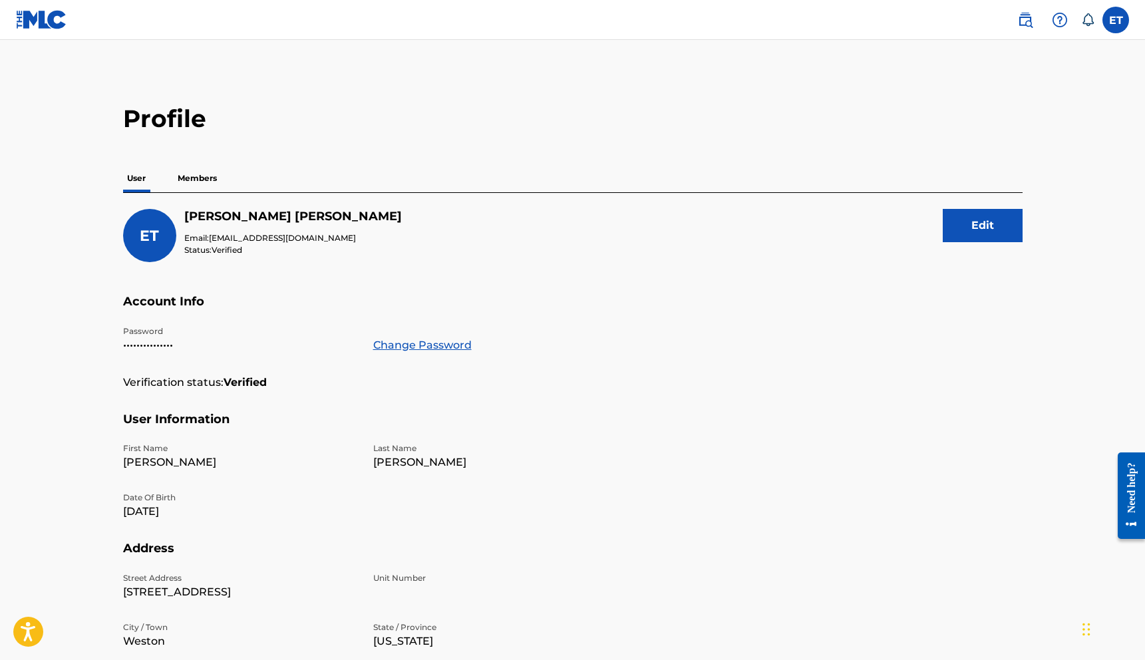
click at [199, 188] on p "Members" at bounding box center [197, 178] width 47 height 28
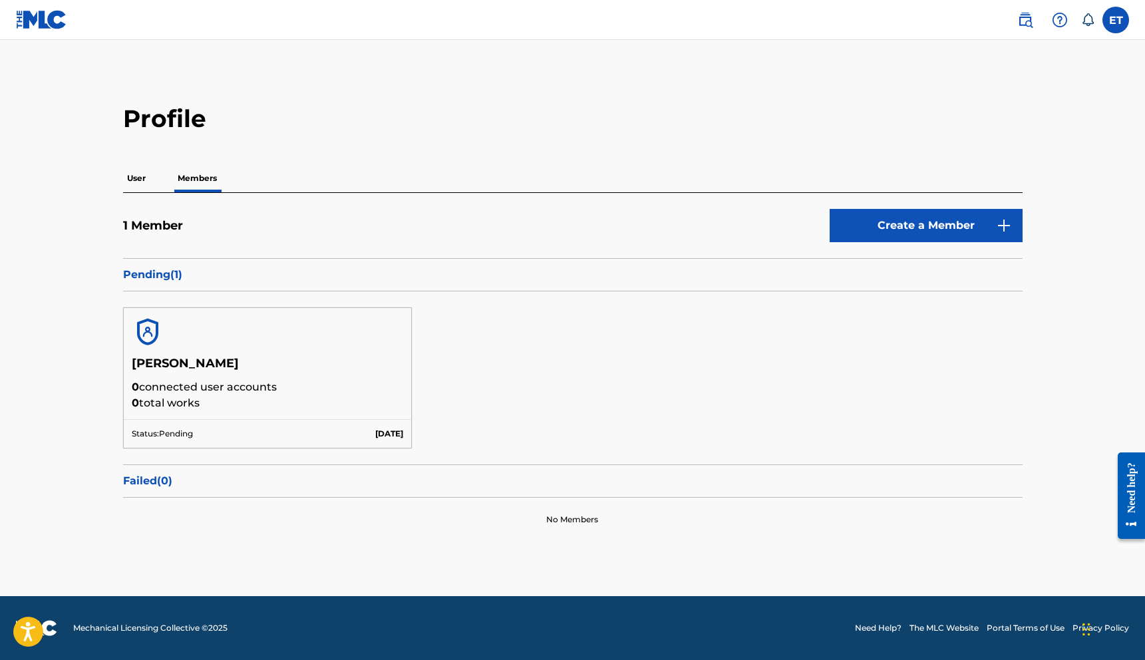
click at [286, 417] on div "[PERSON_NAME] 0 connected user accounts 0 total works" at bounding box center [268, 387] width 288 height 63
click at [200, 381] on p "0 connected user accounts" at bounding box center [268, 387] width 272 height 16
click at [178, 435] on p "Status: Pending" at bounding box center [162, 434] width 61 height 12
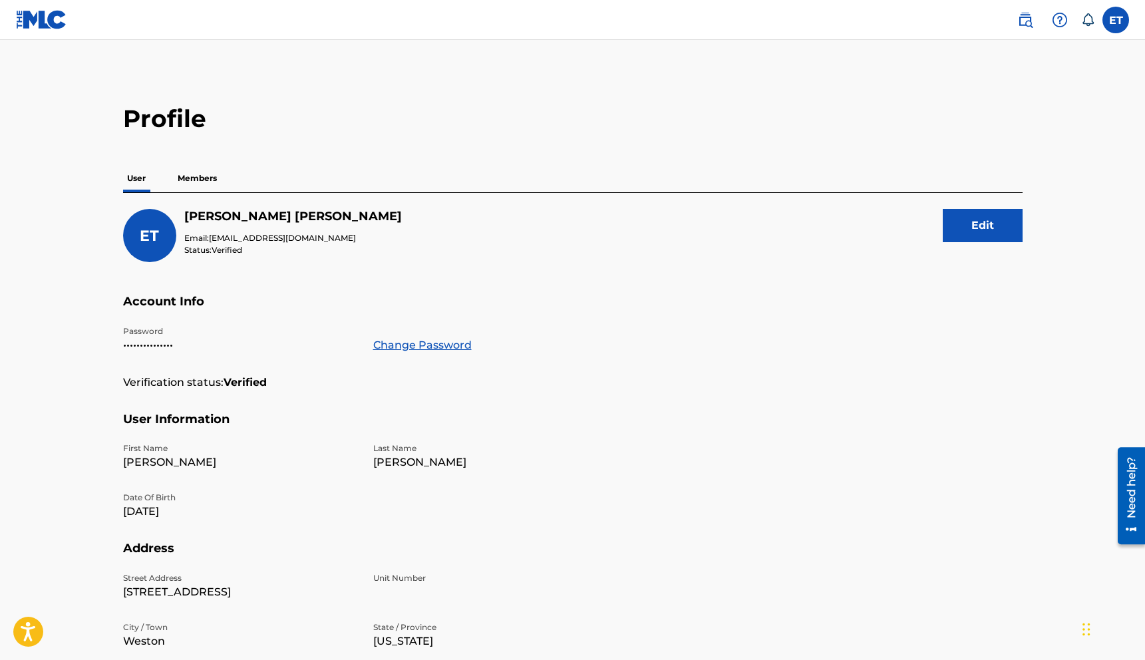
click at [961, 232] on button "Edit" at bounding box center [983, 225] width 80 height 33
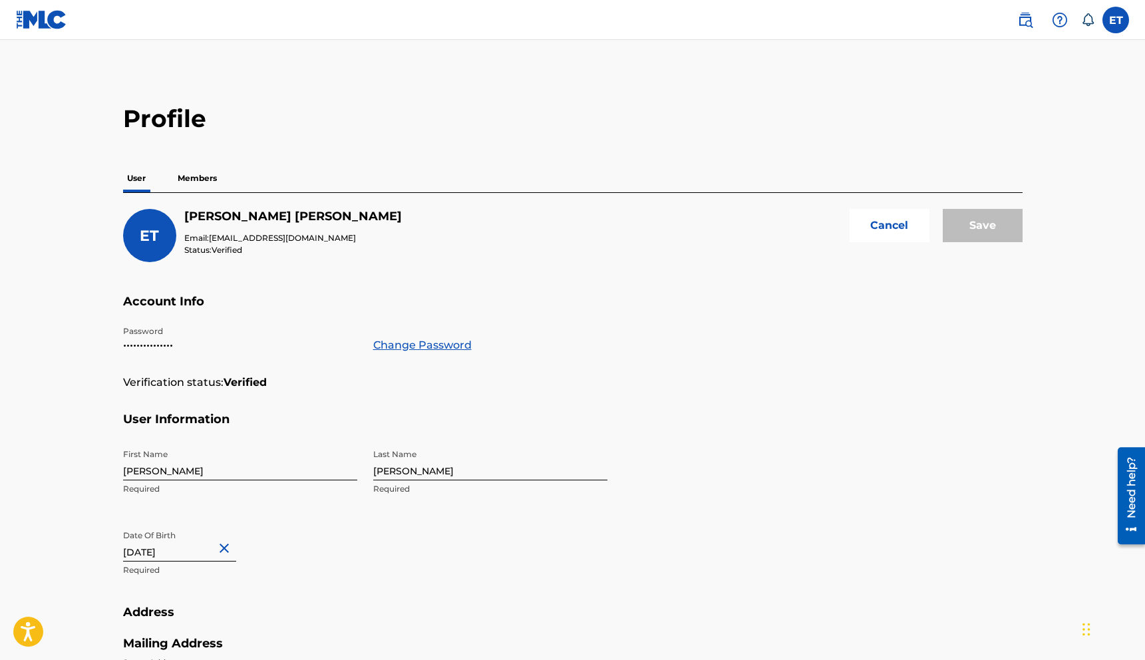
click at [864, 215] on button "Cancel" at bounding box center [890, 225] width 80 height 33
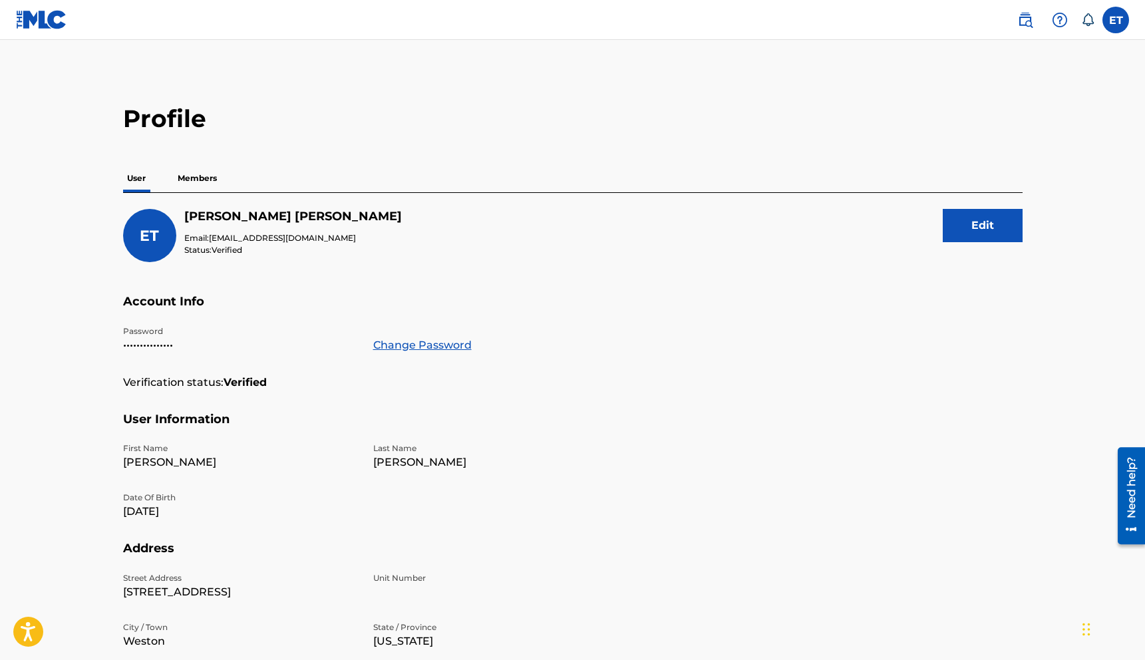
click at [59, 32] on link at bounding box center [41, 19] width 51 height 39
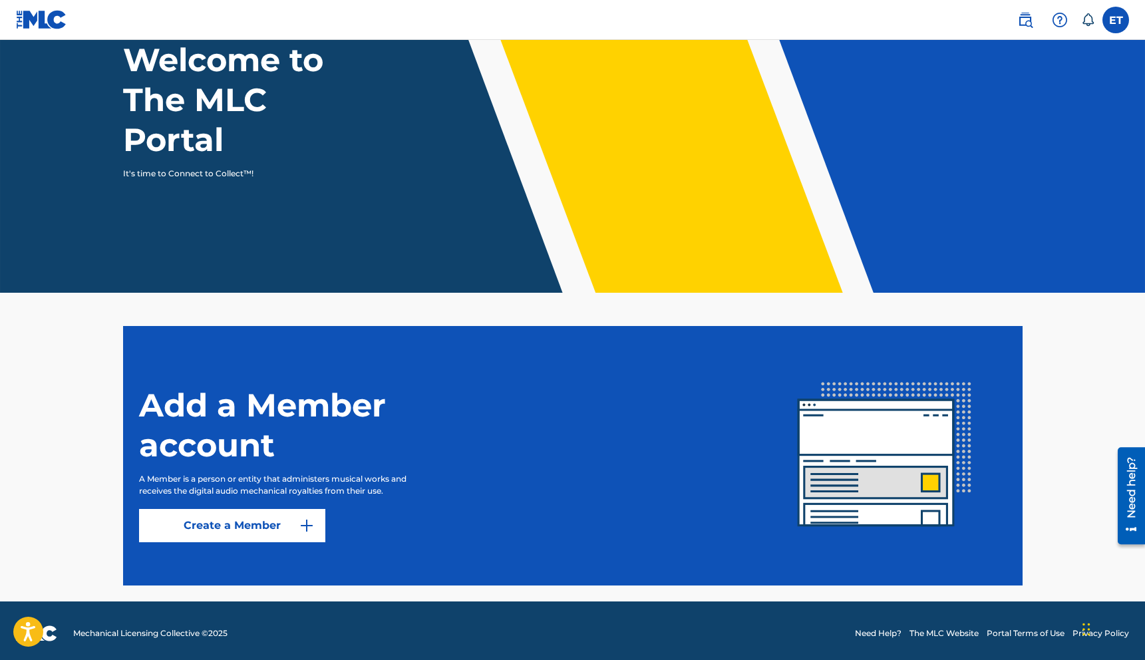
scroll to position [102, 0]
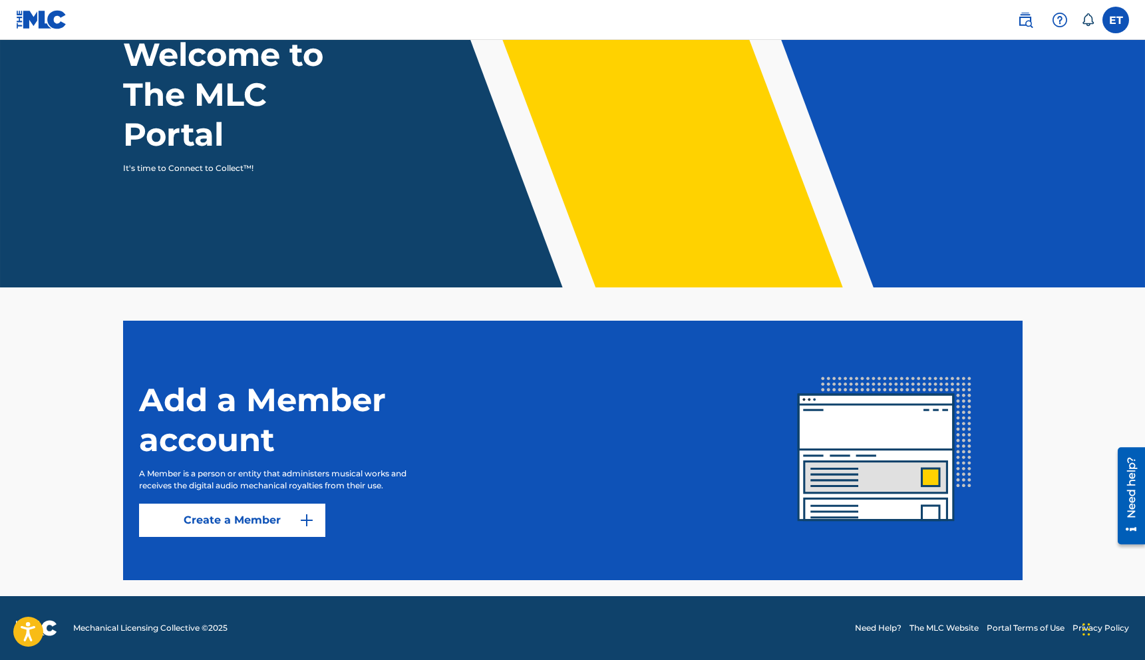
click at [1114, 18] on label at bounding box center [1116, 20] width 27 height 27
click at [1116, 20] on input "ET [PERSON_NAME] [EMAIL_ADDRESS][DOMAIN_NAME] Notification Preferences Profile …" at bounding box center [1116, 20] width 0 height 0
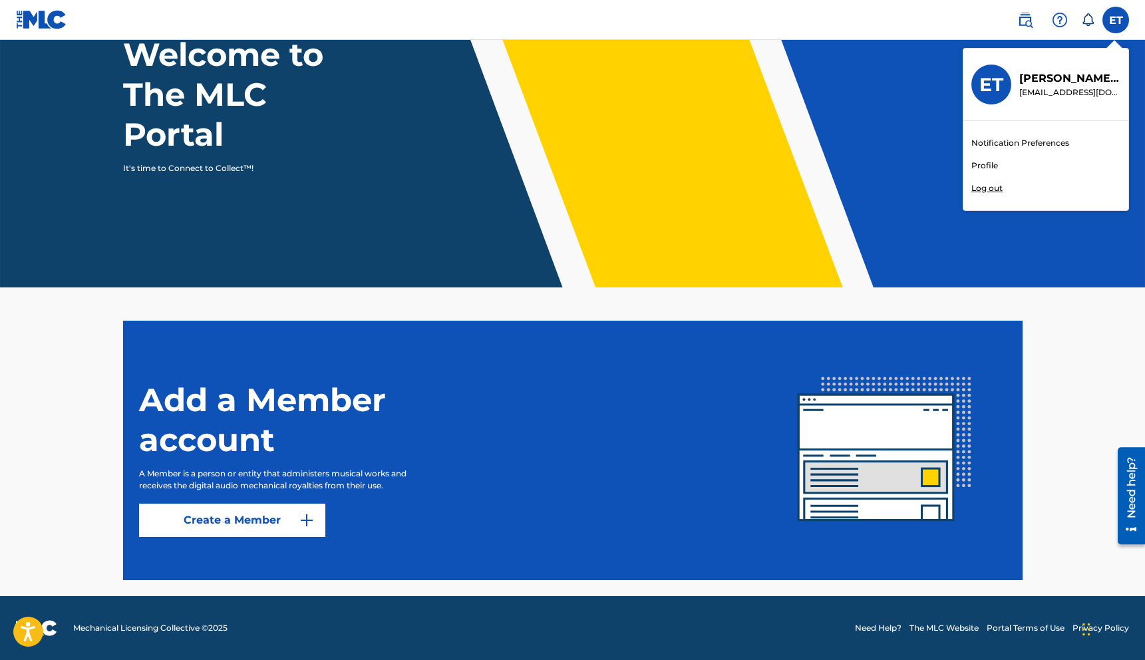
click at [982, 165] on link "Profile" at bounding box center [985, 166] width 27 height 12
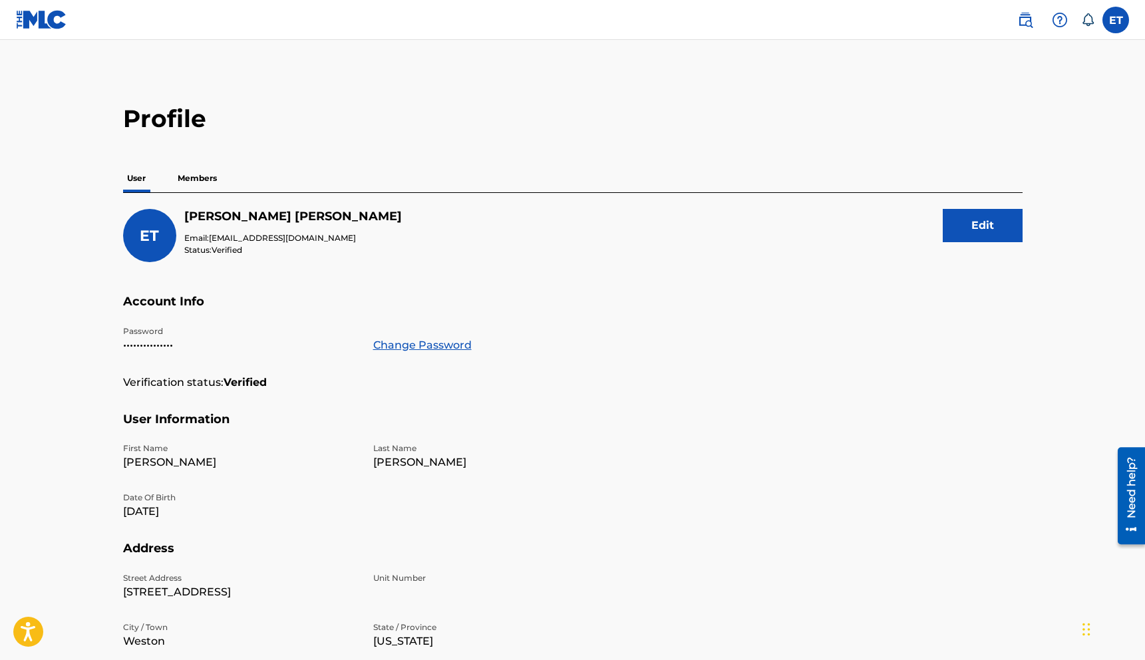
click at [222, 156] on div "Profile User Members ET Eliot Thompson Email: eliotthompsonmusic@gmail.com Stat…" at bounding box center [573, 452] width 932 height 696
click at [188, 166] on p "Members" at bounding box center [197, 178] width 47 height 28
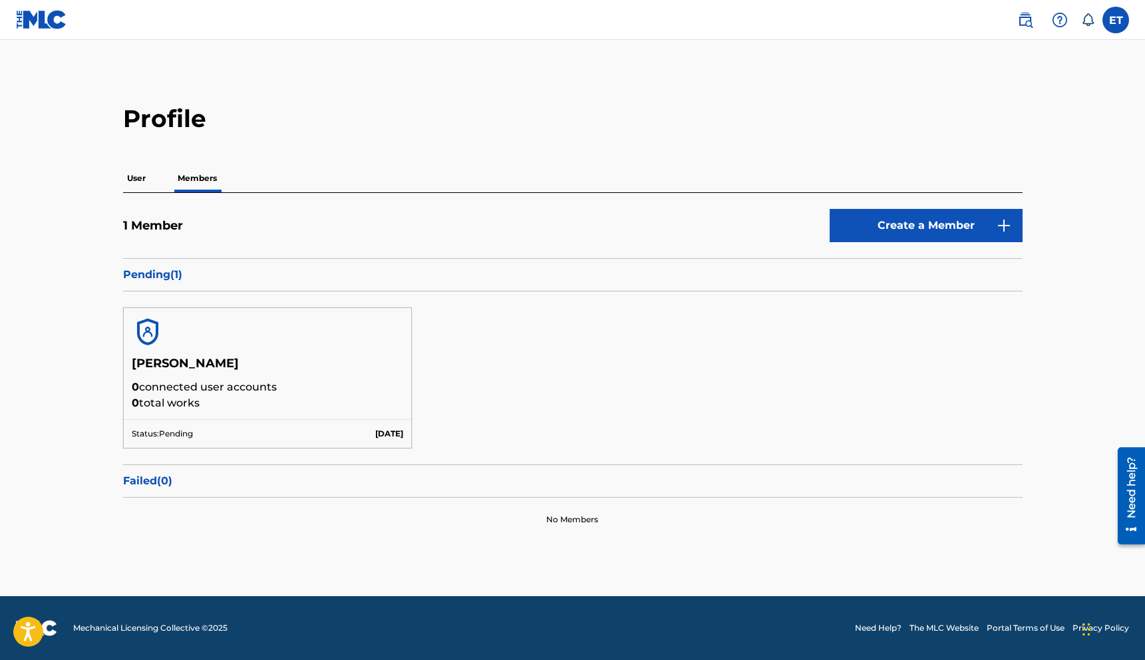
click at [164, 279] on p "Pending ( 1 )" at bounding box center [573, 275] width 900 height 16
click at [1117, 20] on label at bounding box center [1116, 20] width 27 height 27
click at [1116, 20] on input "ET [PERSON_NAME] [EMAIL_ADDRESS][DOMAIN_NAME] Notification Preferences Profile …" at bounding box center [1116, 20] width 0 height 0
click at [1115, 23] on div "ET ET [PERSON_NAME] [EMAIL_ADDRESS][DOMAIN_NAME] Notification Preferences Profi…" at bounding box center [1116, 20] width 27 height 27
click at [119, 163] on div "Profile User Members 1 Member Create a Member Pending ( 1 ) Eliot Thompso 0 con…" at bounding box center [573, 323] width 932 height 438
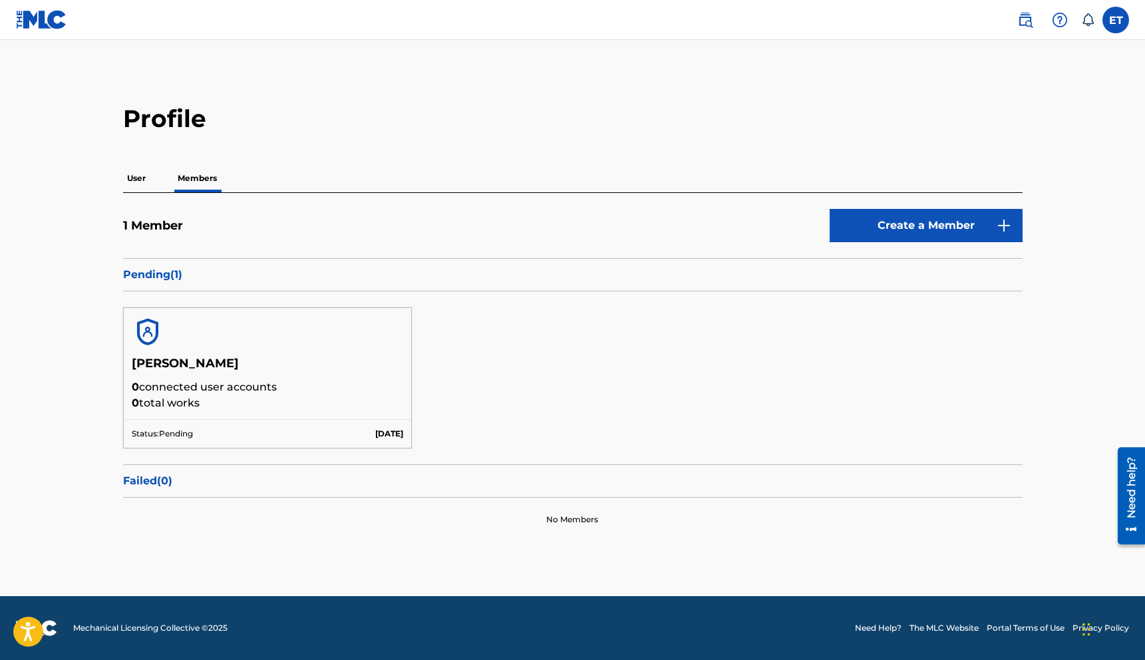
click at [130, 175] on p "User" at bounding box center [136, 178] width 27 height 28
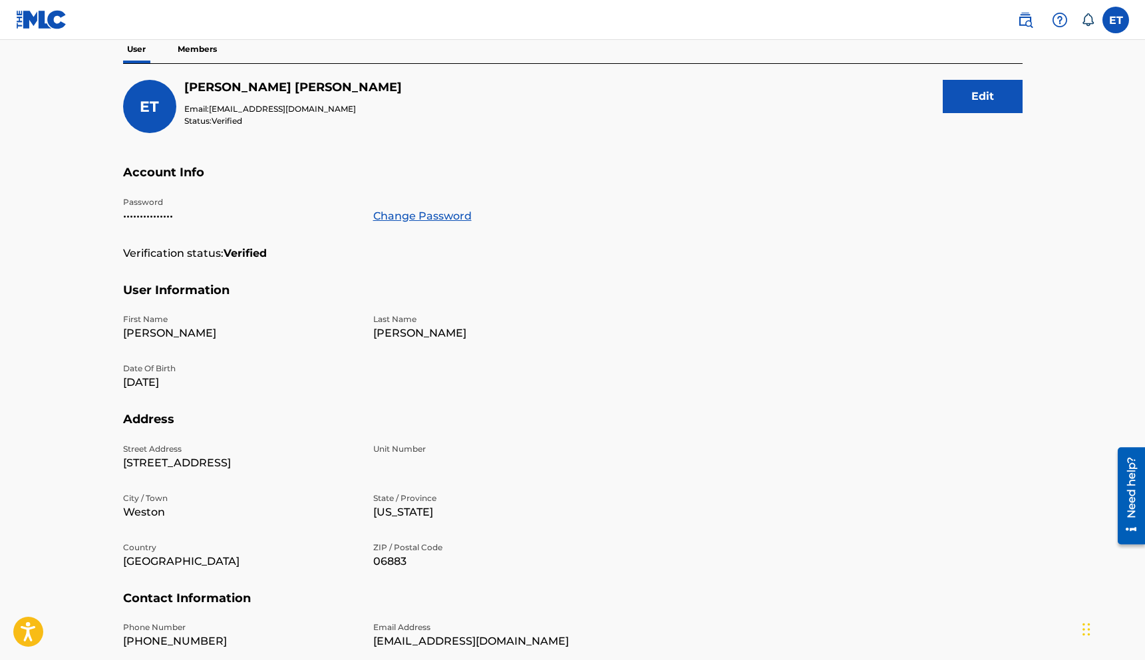
scroll to position [194, 0]
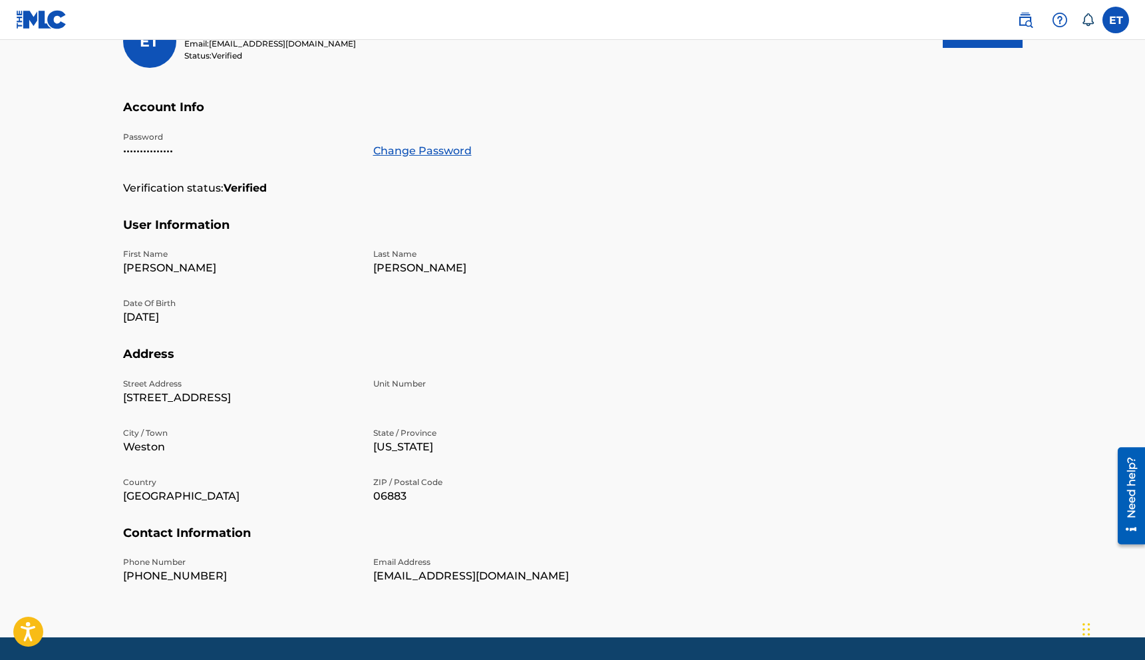
click at [47, 21] on img at bounding box center [41, 19] width 51 height 19
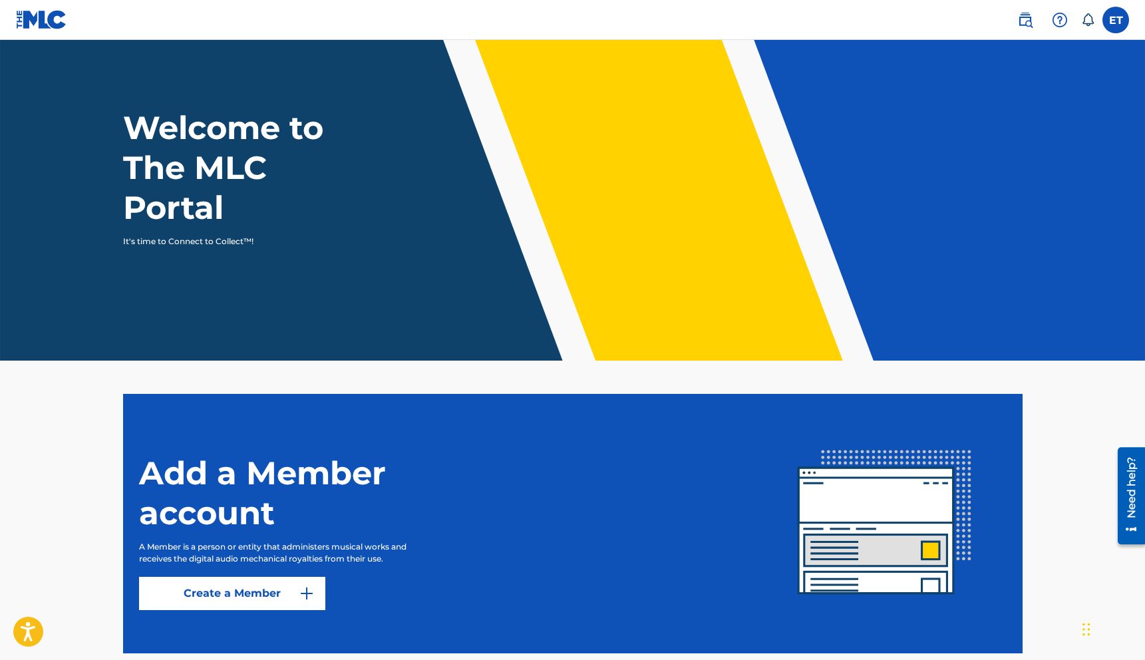
scroll to position [102, 0]
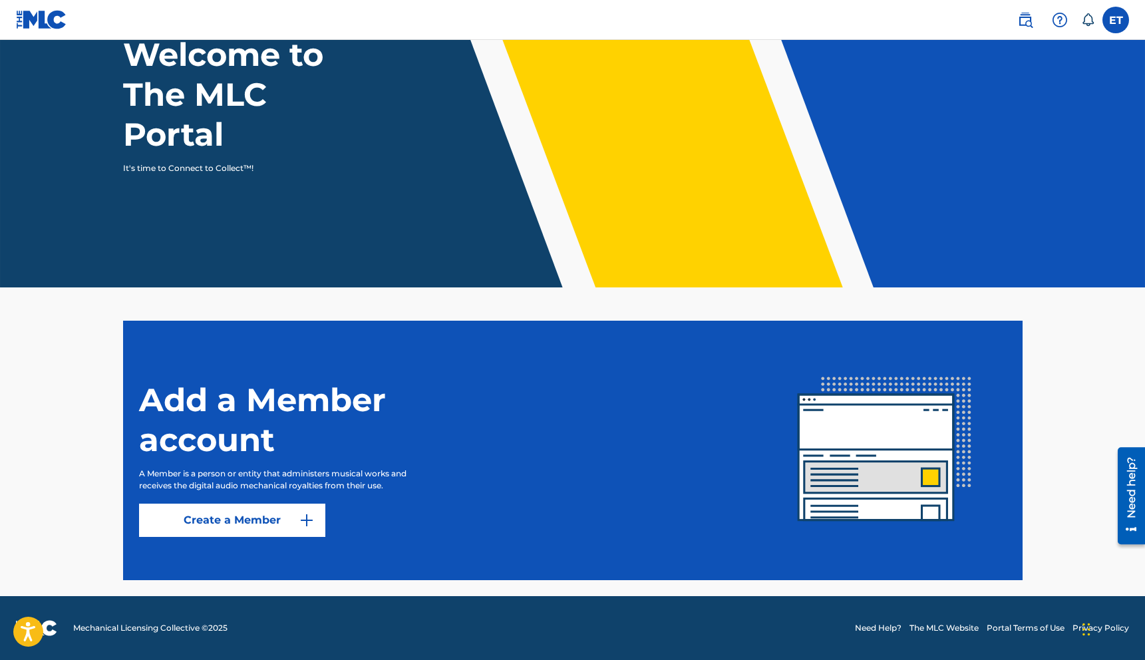
click at [303, 518] on img at bounding box center [307, 520] width 16 height 16
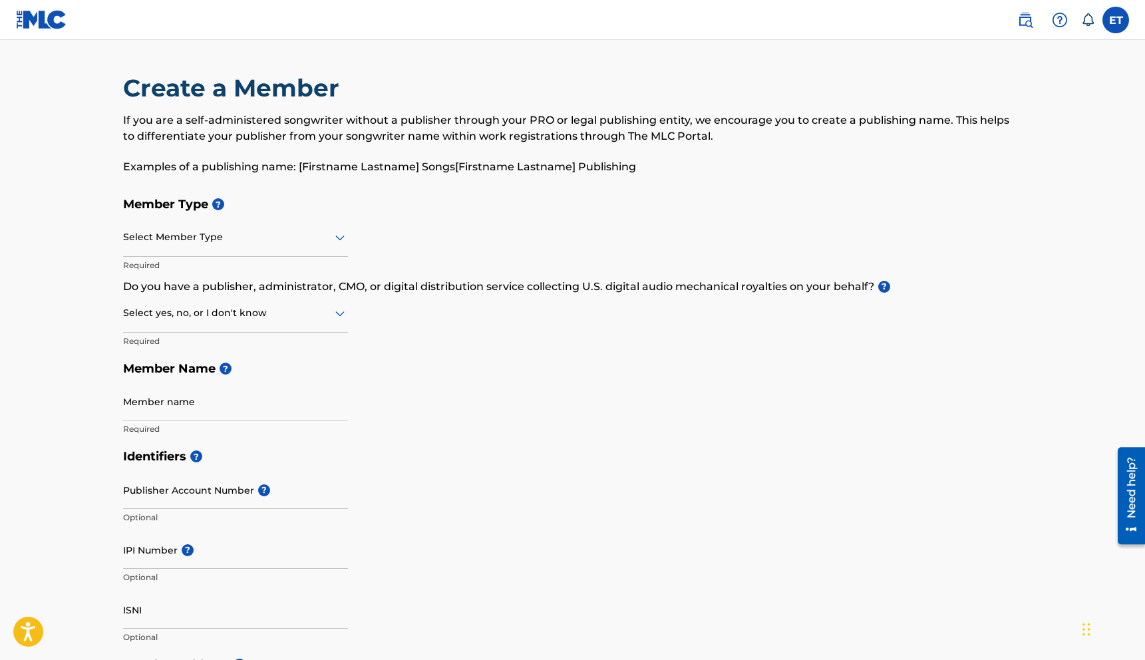
click at [186, 254] on div "Select Member Type" at bounding box center [235, 238] width 225 height 38
click at [186, 240] on div at bounding box center [235, 237] width 225 height 17
click at [17, 10] on img at bounding box center [41, 19] width 51 height 19
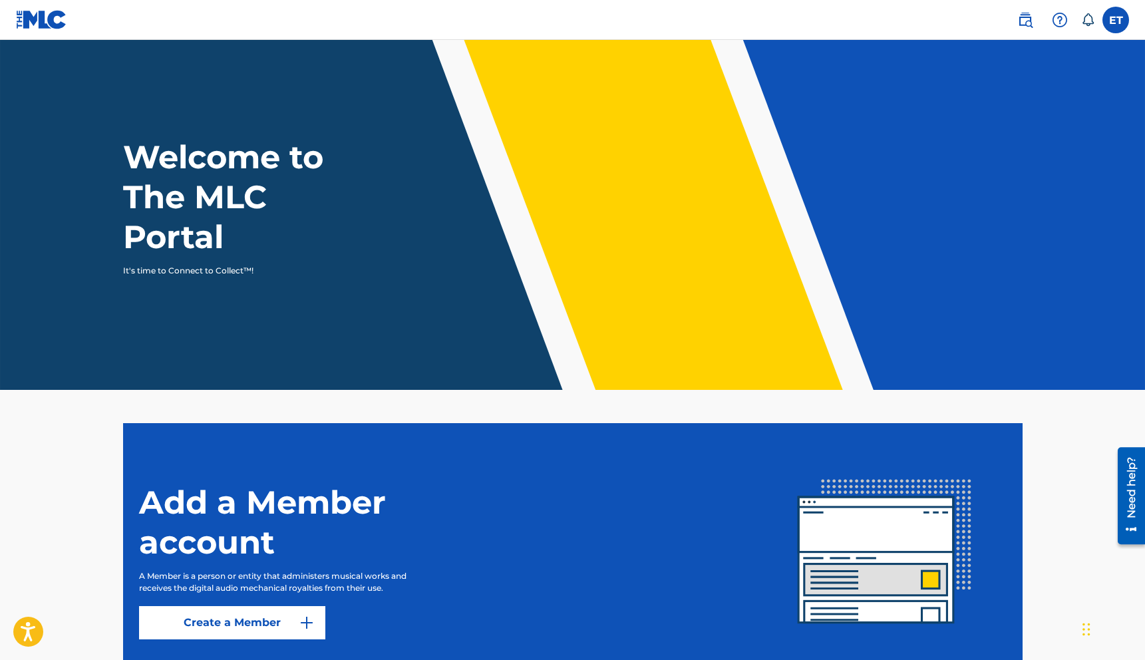
click at [1137, 468] on div "Need help?" at bounding box center [1132, 486] width 18 height 61
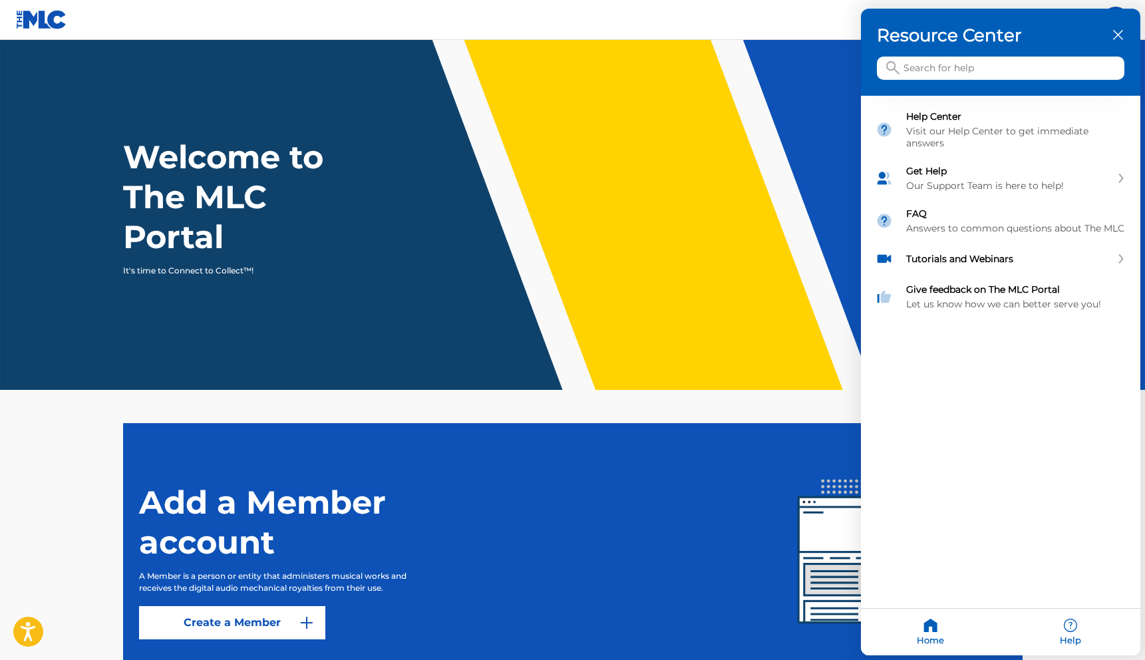
click at [761, 316] on div at bounding box center [572, 330] width 1145 height 660
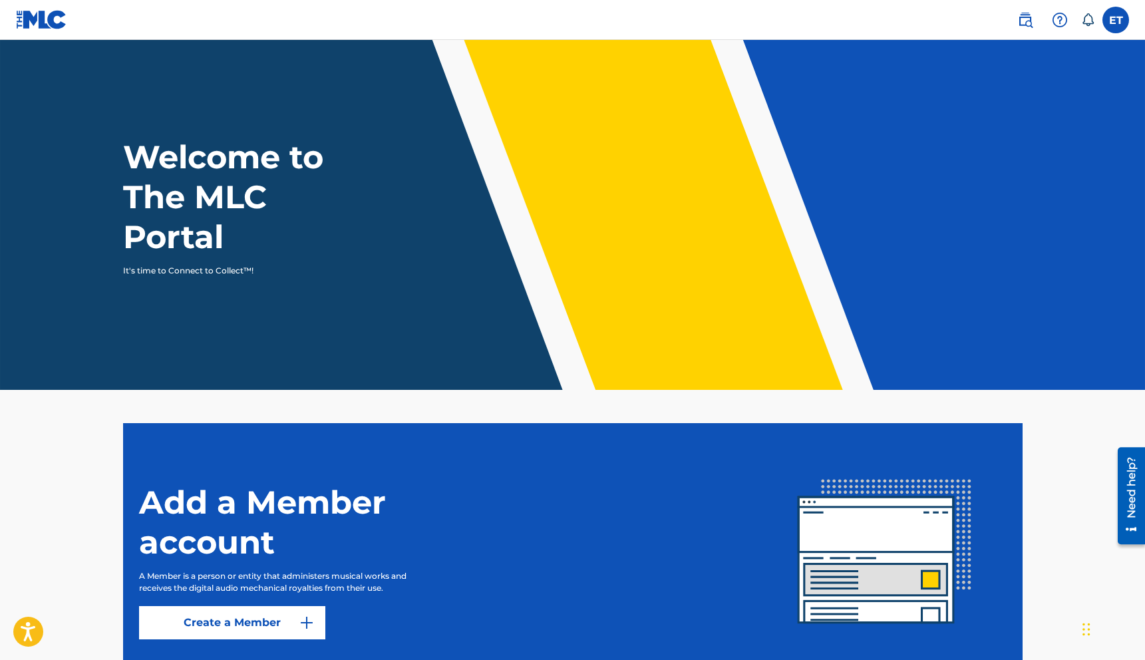
click at [1093, 24] on icon at bounding box center [1087, 19] width 13 height 13
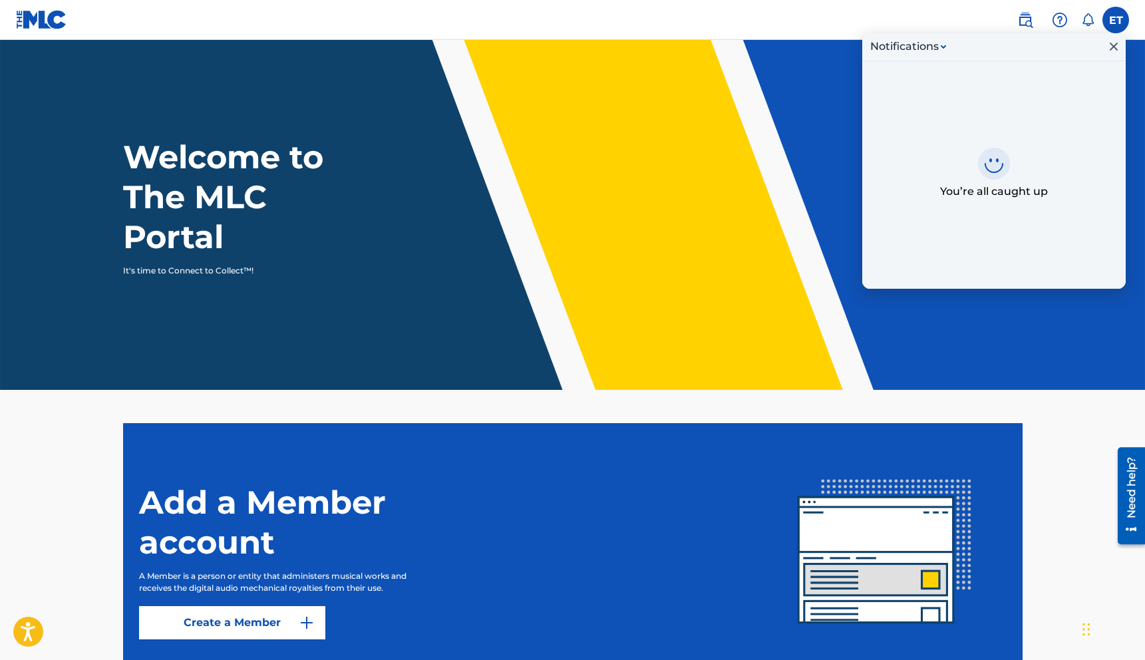
click at [1103, 19] on div "Notifications You’re all caught up ET ET Eliot Thompson eliotthompsonmusic@gmai…" at bounding box center [1066, 20] width 125 height 27
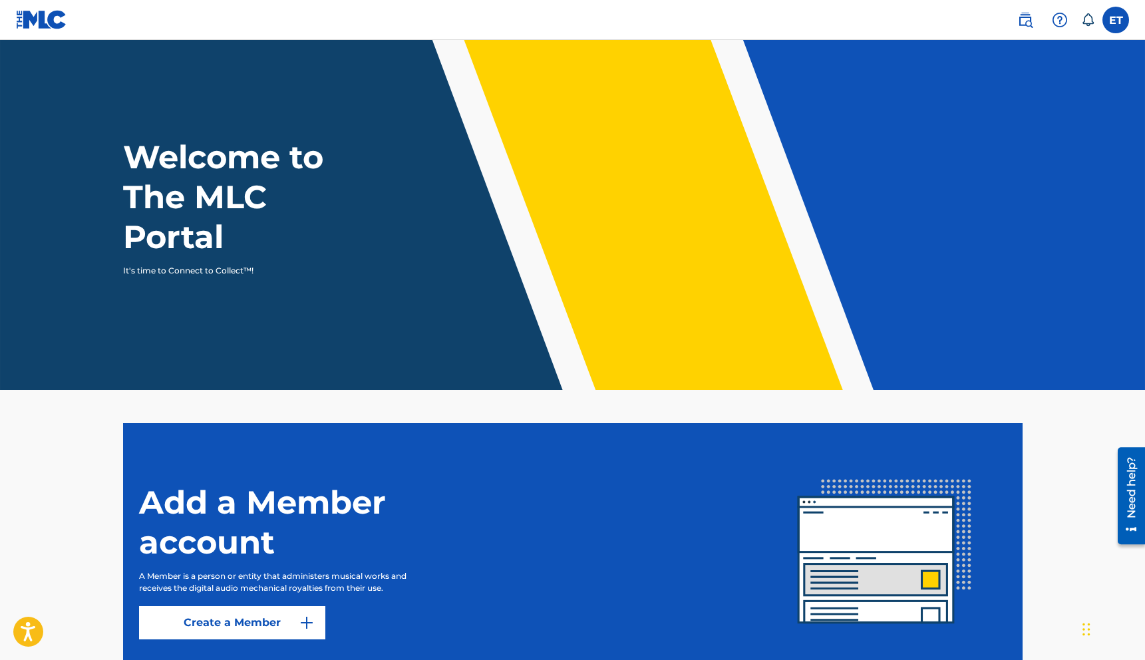
click at [1024, 29] on link at bounding box center [1025, 20] width 27 height 27
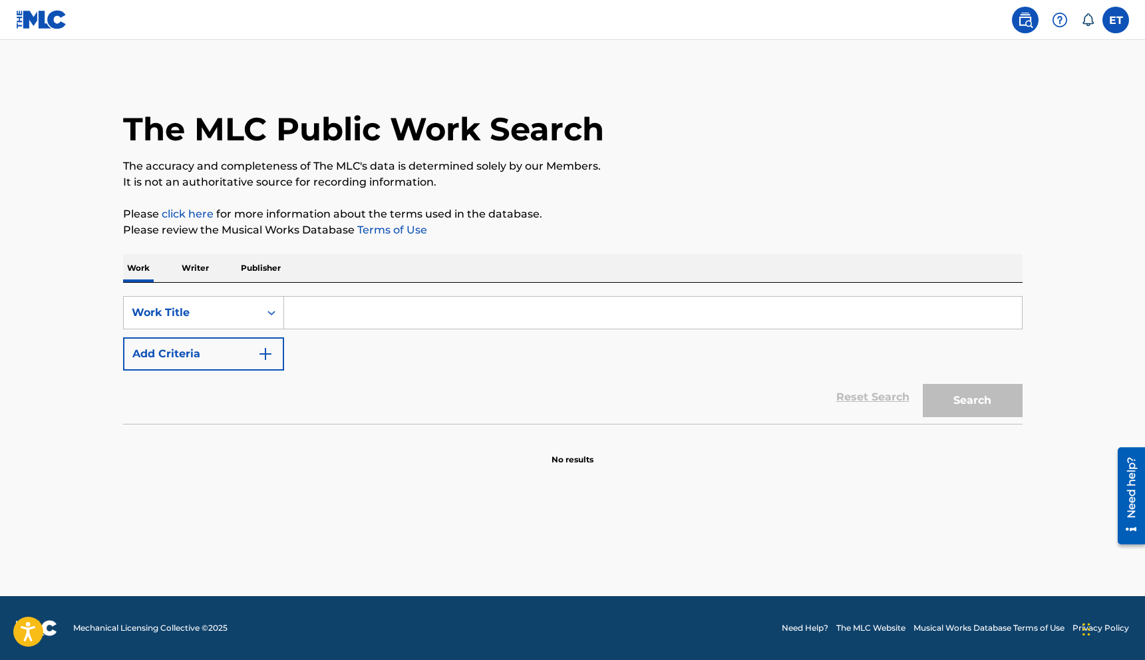
click at [193, 217] on link "click here" at bounding box center [188, 214] width 52 height 13
click at [58, 23] on img at bounding box center [41, 19] width 51 height 19
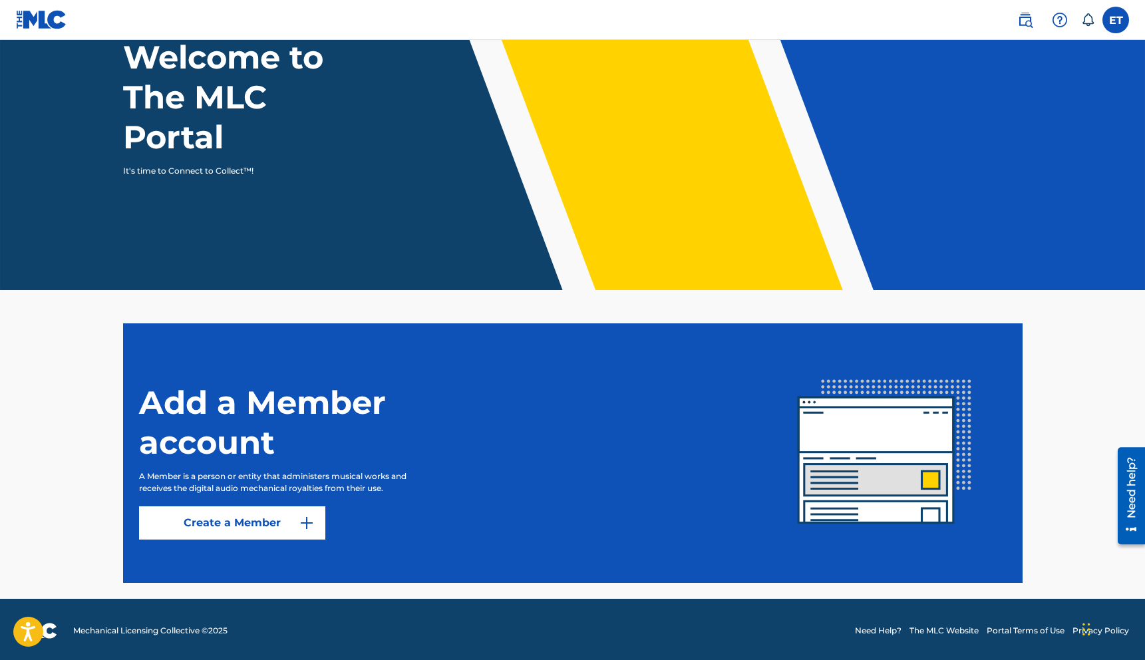
scroll to position [102, 0]
